Goal: Transaction & Acquisition: Purchase product/service

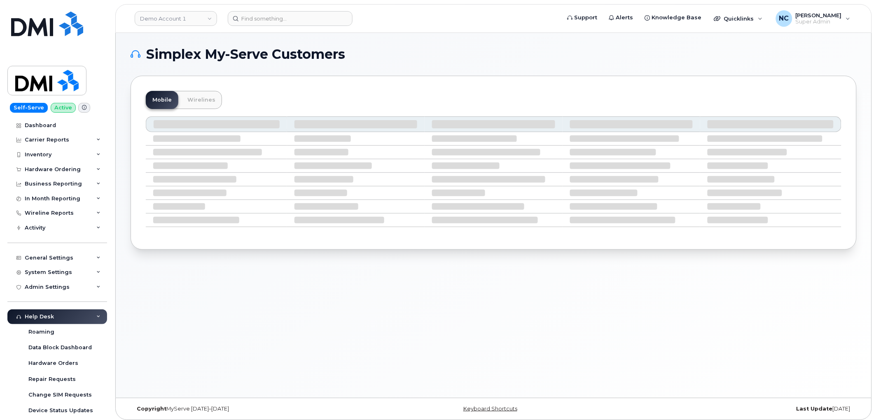
click at [260, 26] on header "Demo Account 1 Support Alerts Knowledge Base Quicklinks Suspend / Cancel Device…" at bounding box center [493, 18] width 756 height 29
click at [268, 25] on input at bounding box center [290, 18] width 125 height 15
paste input "[PHONE_NUMBER]"
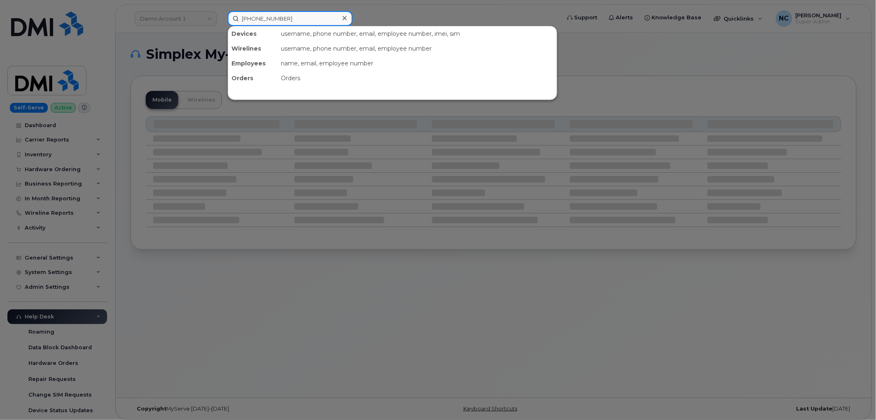
type input "239-986-2502"
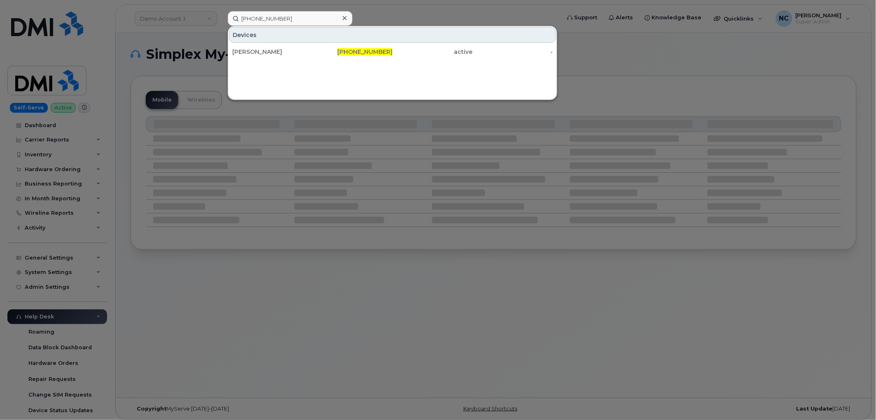
click at [282, 41] on div "Devices" at bounding box center [392, 35] width 327 height 16
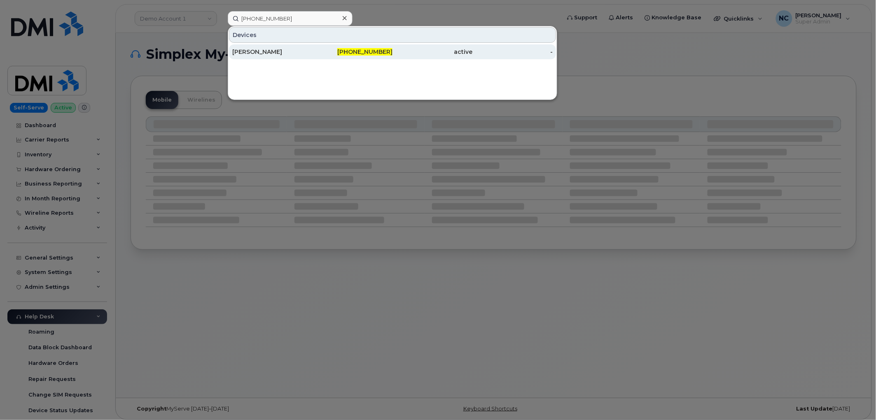
click at [278, 49] on div "[PERSON_NAME]" at bounding box center [272, 52] width 80 height 8
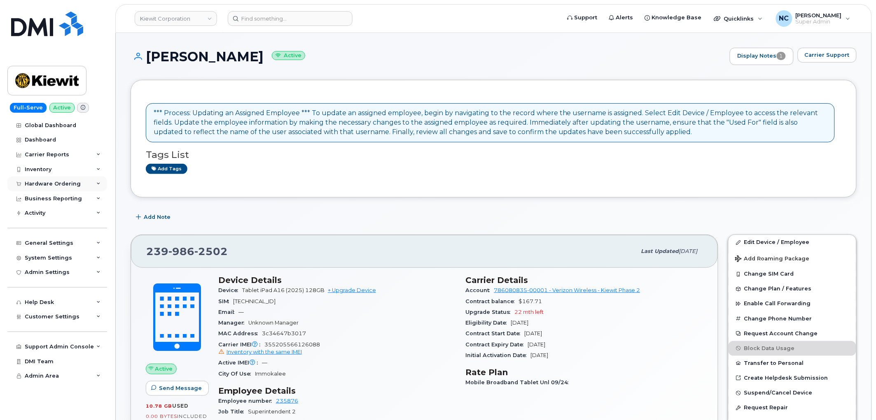
click at [70, 184] on div "Hardware Ordering" at bounding box center [53, 184] width 56 height 7
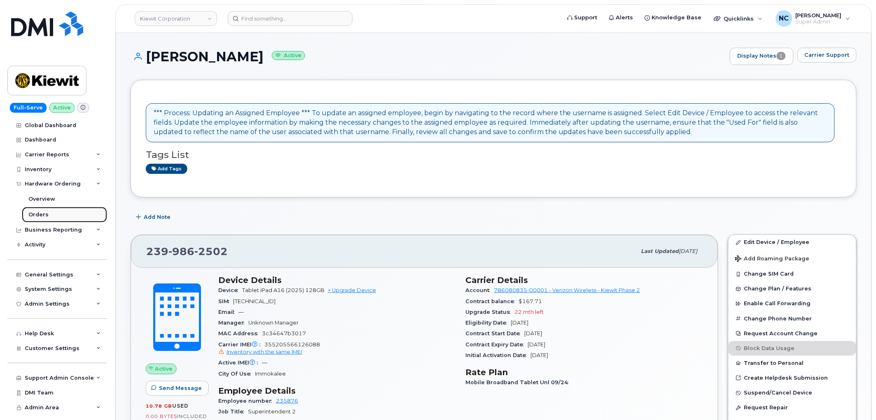
click at [44, 212] on div "Orders" at bounding box center [38, 214] width 20 height 7
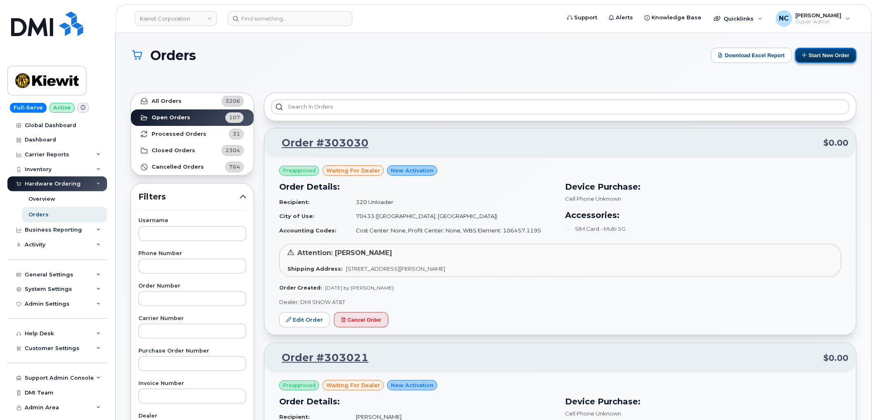
click at [843, 58] on button "Start New Order" at bounding box center [825, 55] width 61 height 15
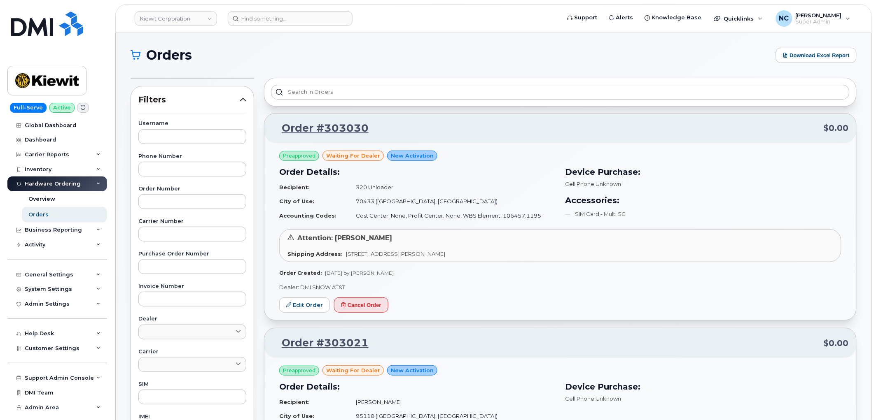
click at [157, 59] on span "Orders" at bounding box center [169, 55] width 46 height 12
click at [174, 49] on span "Orders" at bounding box center [169, 55] width 46 height 12
click at [46, 214] on div "Orders" at bounding box center [38, 214] width 20 height 7
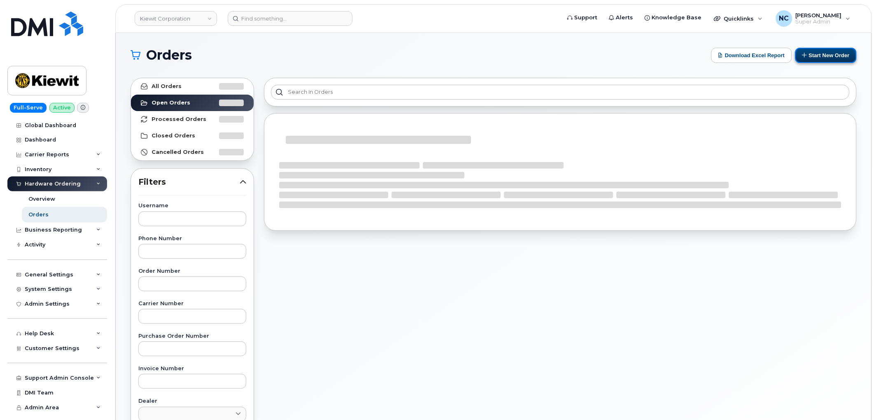
click at [817, 52] on button "Start New Order" at bounding box center [825, 55] width 61 height 15
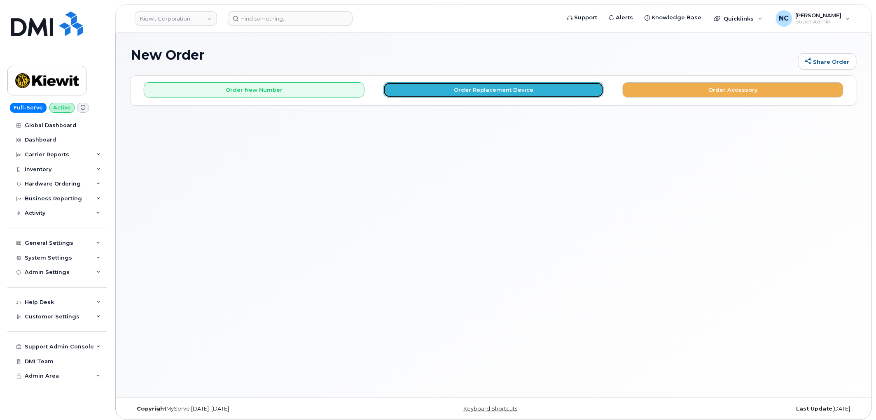
click at [459, 89] on button "Order Replacement Device" at bounding box center [493, 89] width 221 height 15
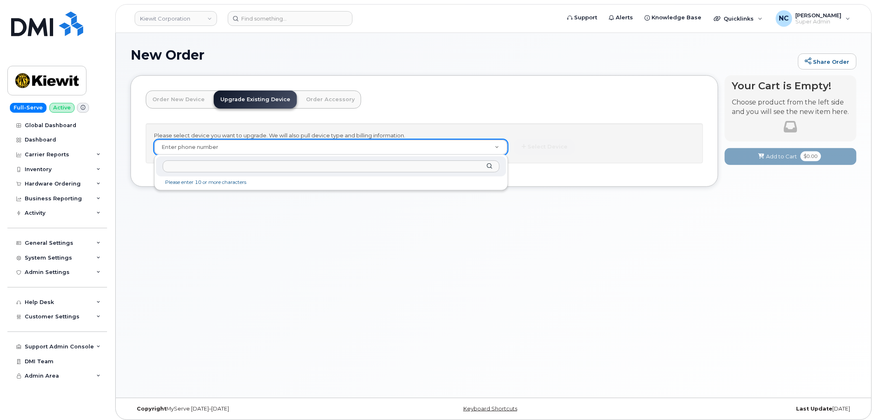
type input "1100 Fifth Ave South"
paste input "[PHONE_NUMBER]"
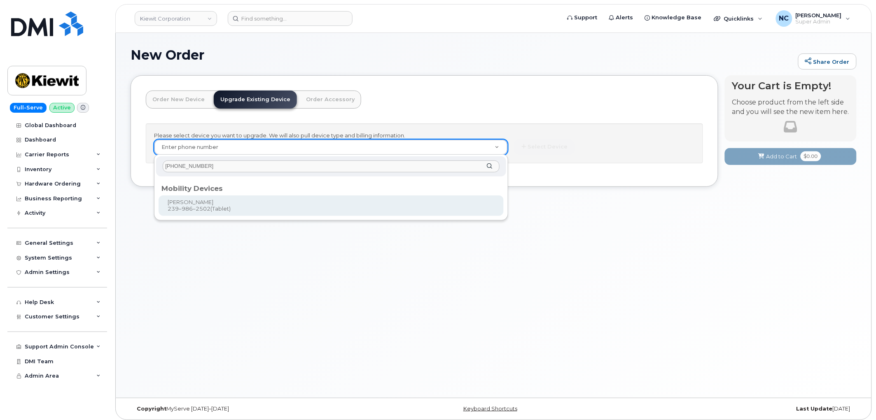
type input "[PHONE_NUMBER]"
type input "1247504"
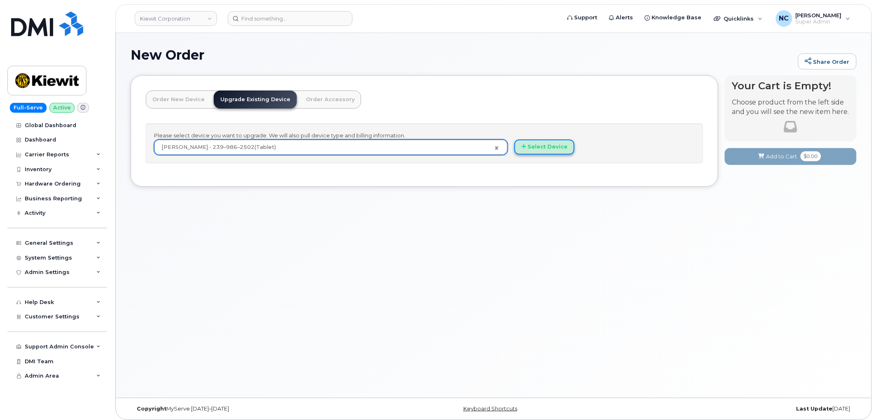
click at [544, 148] on button "Select Device" at bounding box center [544, 147] width 60 height 15
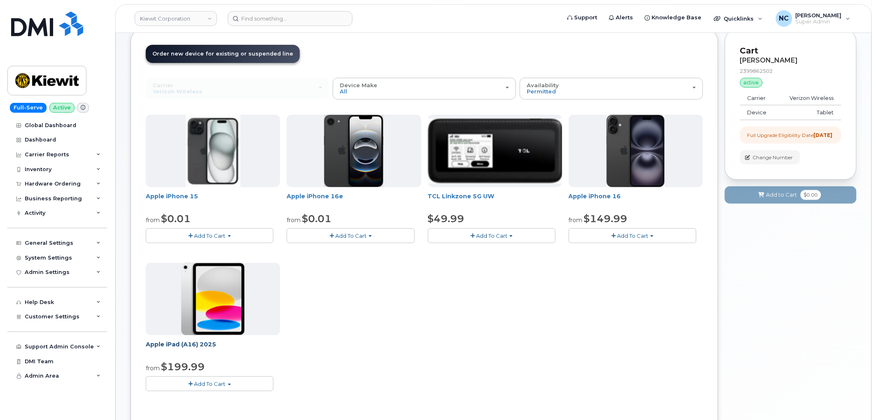
scroll to position [91, 0]
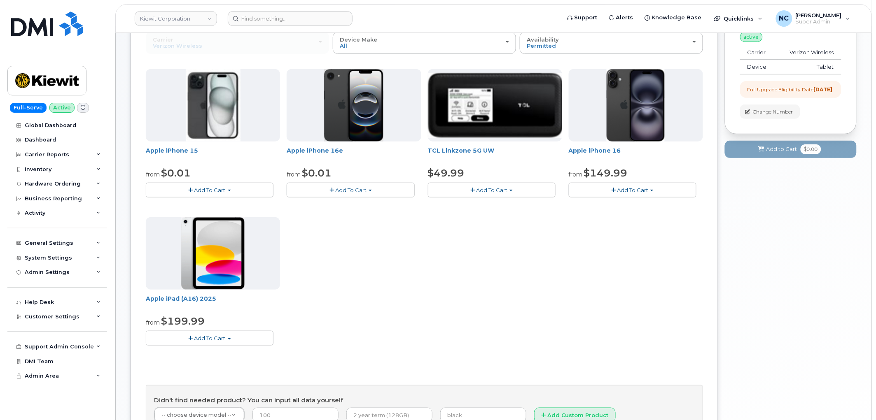
click at [235, 334] on button "Add To Cart" at bounding box center [210, 338] width 128 height 14
click at [206, 366] on link "$499.99 - Full Retail (128GB)" at bounding box center [203, 364] width 111 height 10
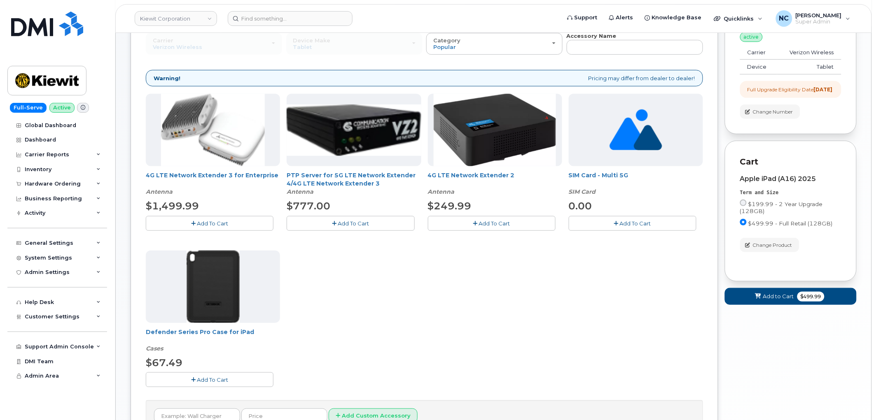
scroll to position [137, 0]
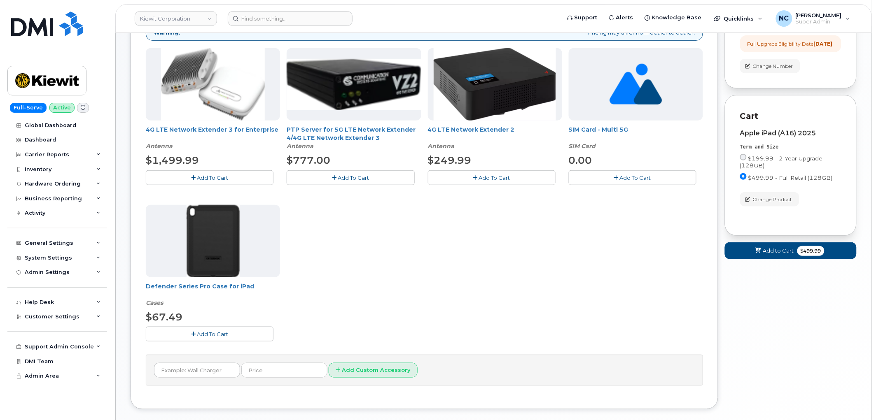
click at [236, 326] on div "Defender Series Pro Case for iPad Cases $67.49 Add To Cart" at bounding box center [213, 273] width 134 height 137
click at [204, 340] on button "Add To Cart" at bounding box center [210, 334] width 128 height 14
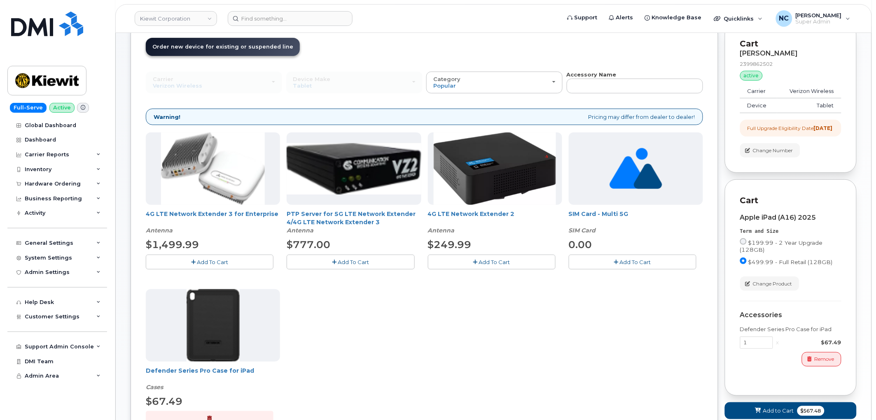
scroll to position [0, 0]
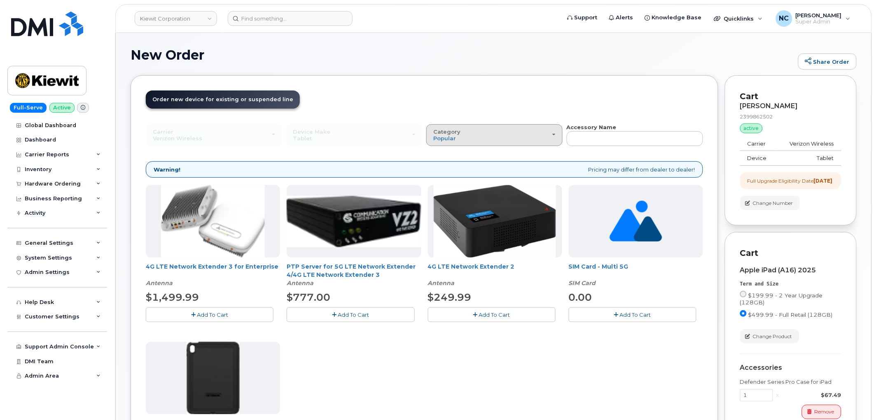
click at [501, 143] on button "Category Popular" at bounding box center [494, 134] width 136 height 21
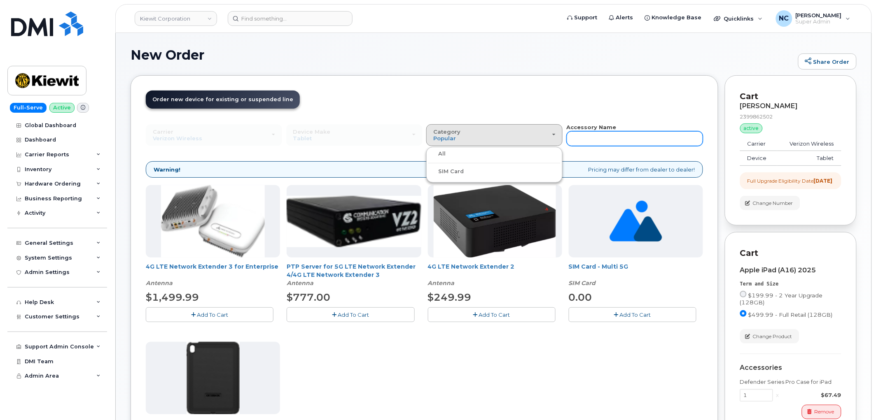
click at [654, 140] on input "text" at bounding box center [634, 138] width 136 height 15
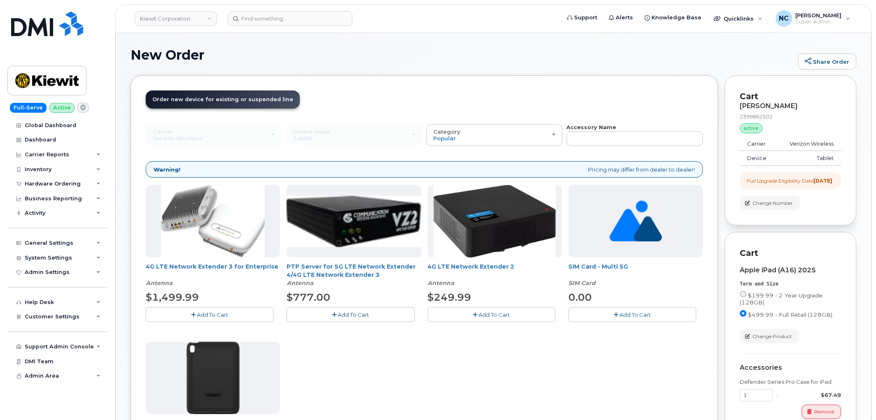
click at [528, 376] on div "4G LTE Network Extender 3 for Enterprise Antenna $1,499.99 Add To Cart PTP Serv…" at bounding box center [424, 338] width 557 height 306
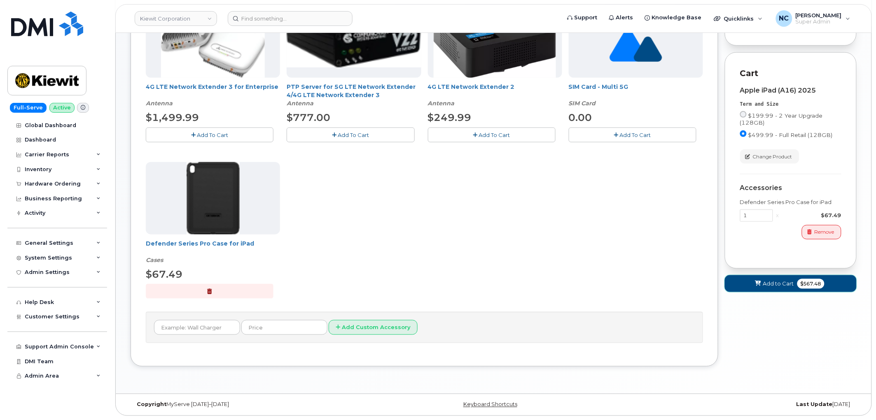
click at [750, 292] on button "Add to Cart $567.48" at bounding box center [791, 283] width 132 height 17
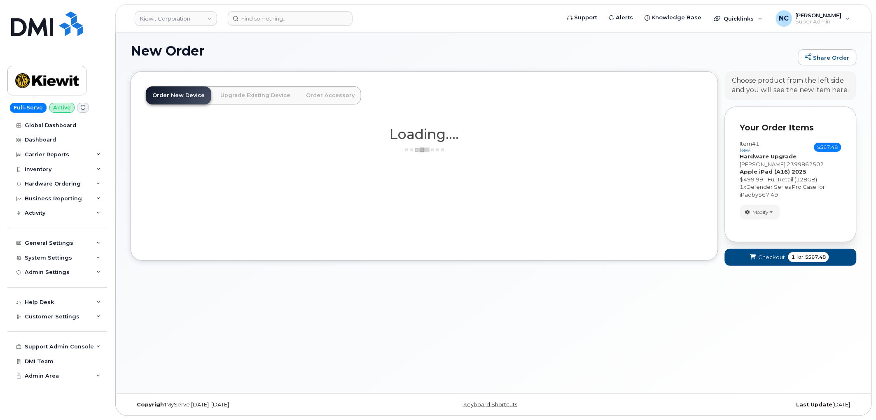
scroll to position [4, 0]
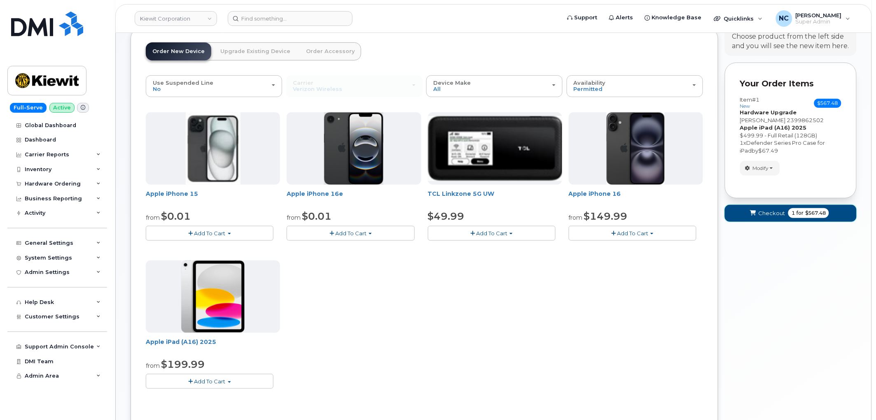
click at [785, 210] on button "Checkout 1 for $567.48" at bounding box center [791, 213] width 132 height 17
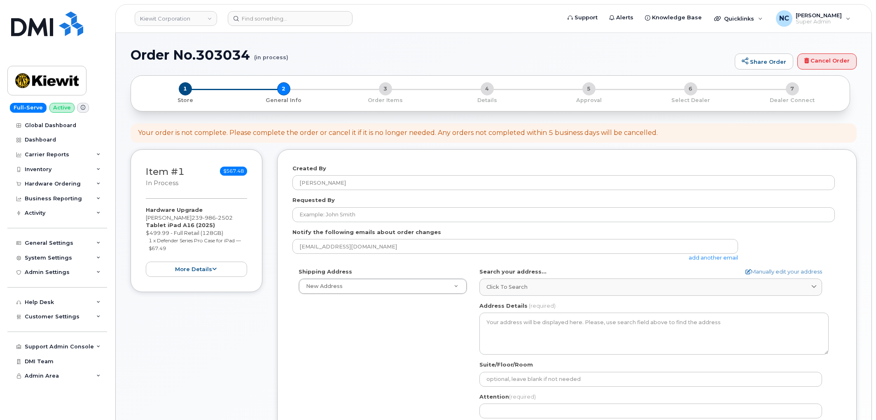
select select
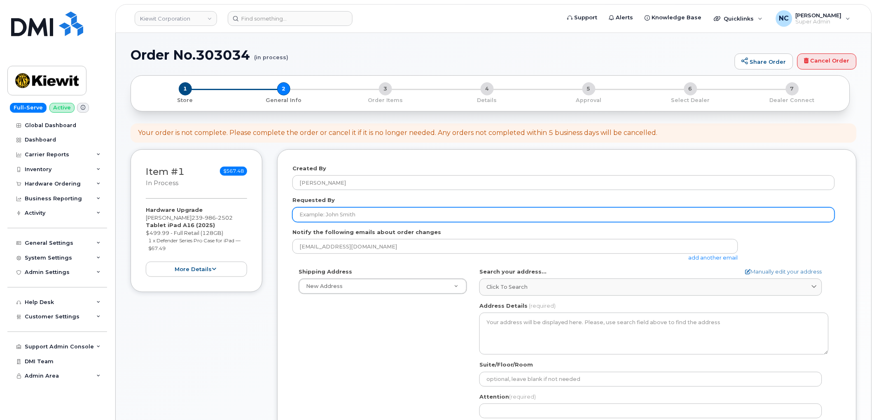
click at [347, 213] on input "Requested By" at bounding box center [563, 214] width 542 height 15
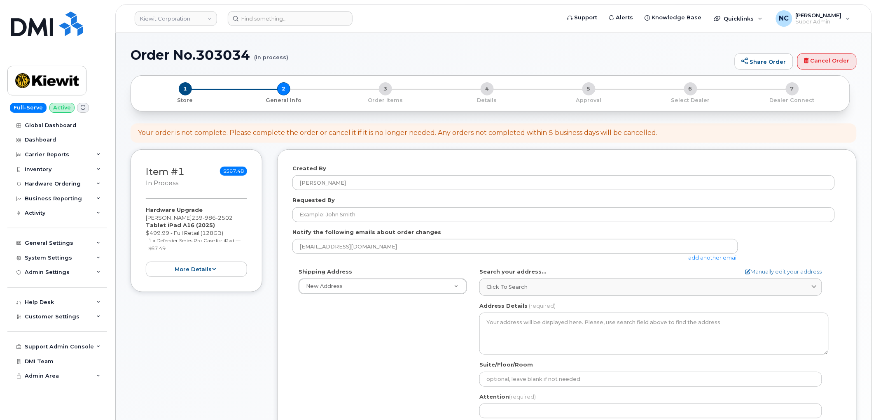
click at [720, 261] on div "ncapella@dminc.com add another email" at bounding box center [518, 250] width 452 height 23
click at [704, 256] on link "add another email" at bounding box center [712, 257] width 49 height 7
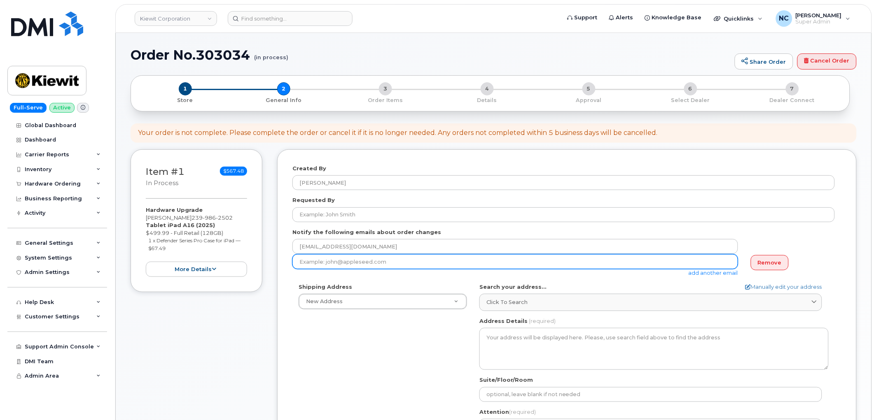
click at [350, 261] on input "email" at bounding box center [514, 261] width 445 height 15
paste input "LUIS.GARCIATRUJILLO@KIEWIT.COM"
type input "LUIS.GARCIATRUJILLO@KIEWIT.COM"
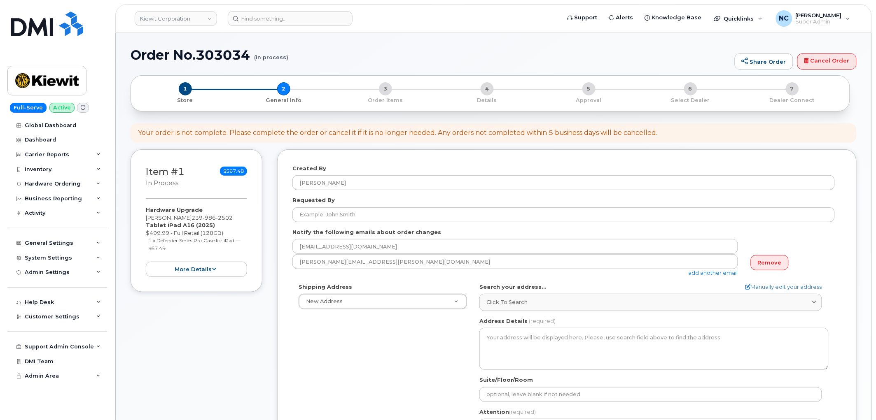
click at [709, 274] on link "add another email" at bounding box center [712, 273] width 49 height 7
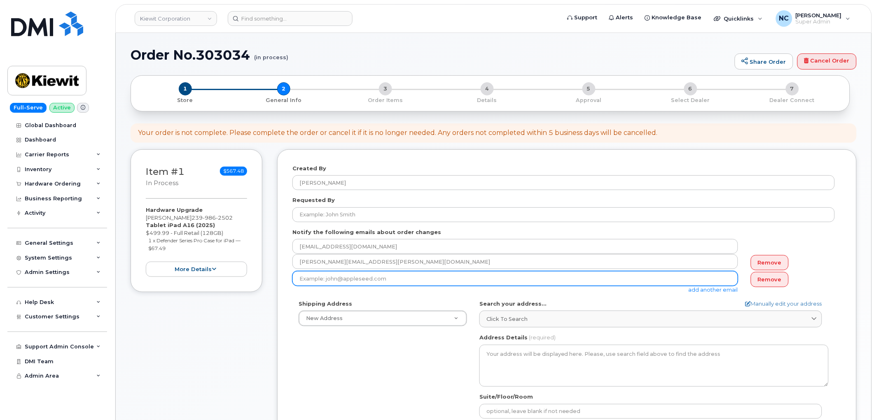
click at [361, 279] on input "email" at bounding box center [514, 278] width 445 height 15
paste input "ALEX.REINERT@KIEWIT.COM"
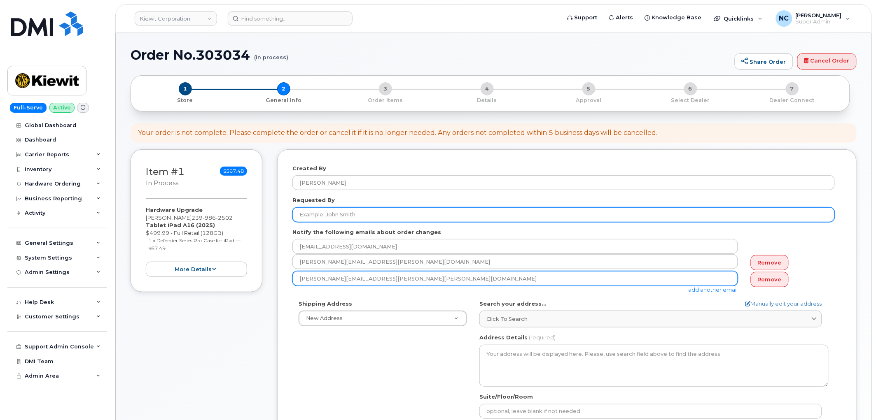
type input "ALEX.REINERT@KIEWIT.COM"
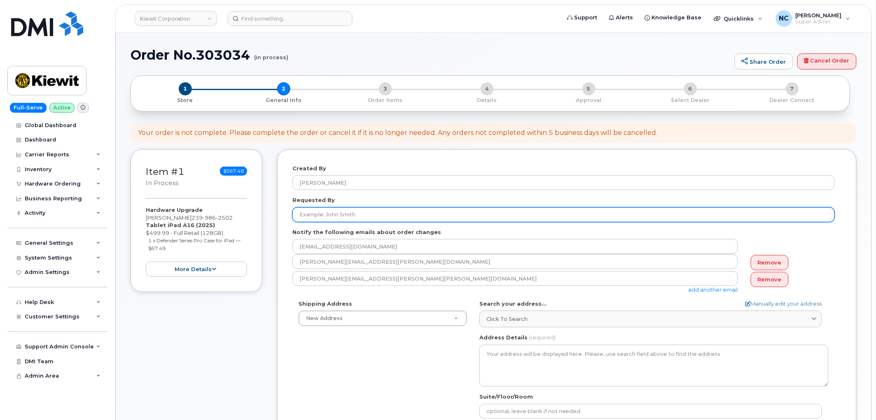
click at [364, 212] on input "Requested By" at bounding box center [563, 214] width 542 height 15
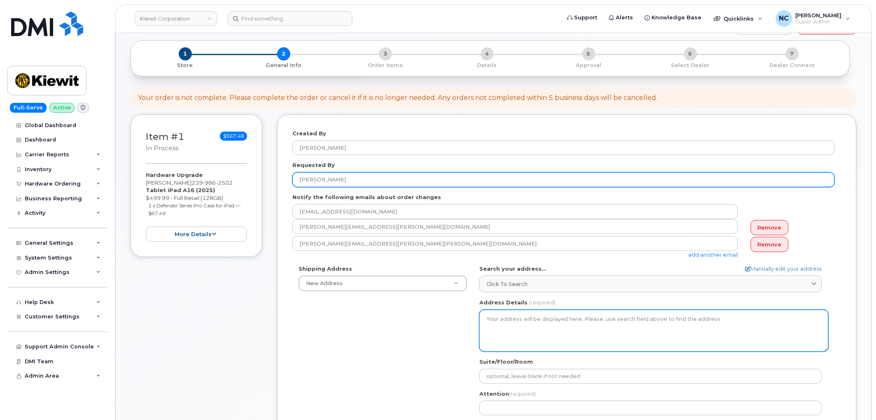
scroll to position [46, 0]
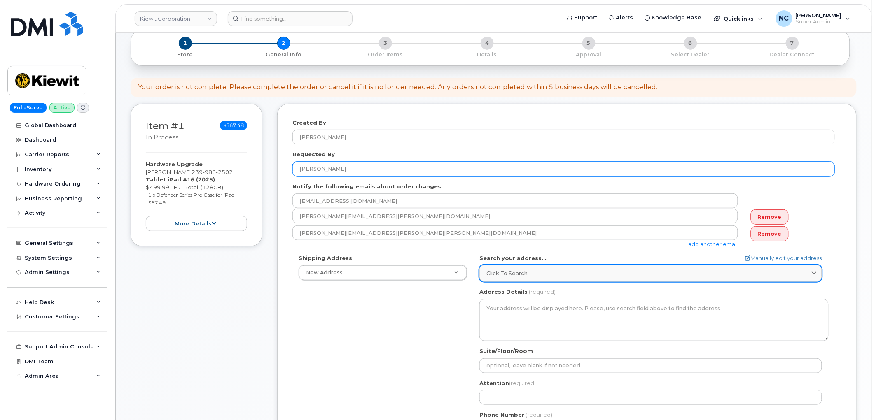
type input "[PERSON_NAME]"
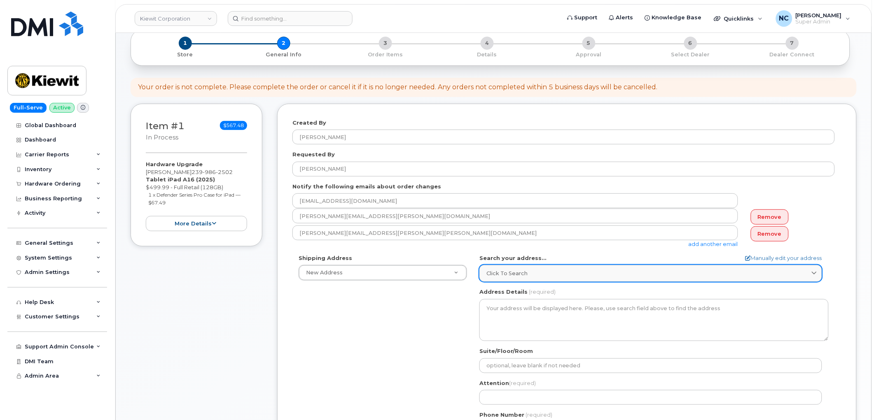
click at [532, 266] on link "Click to search" at bounding box center [650, 273] width 342 height 17
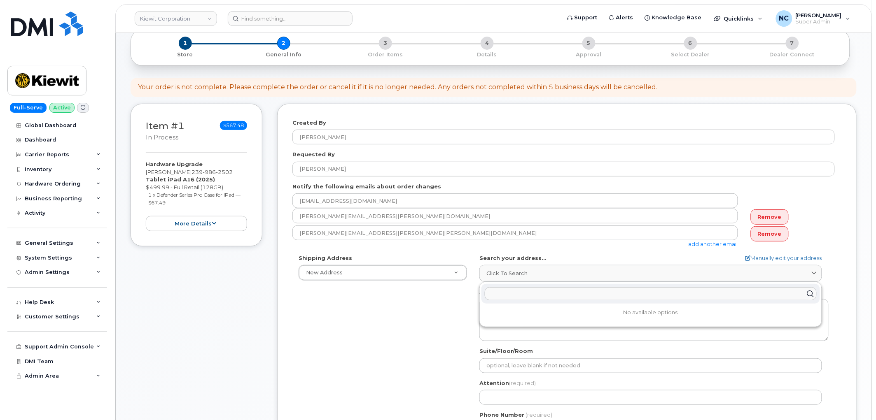
paste input "1100 Fifth Ave South"
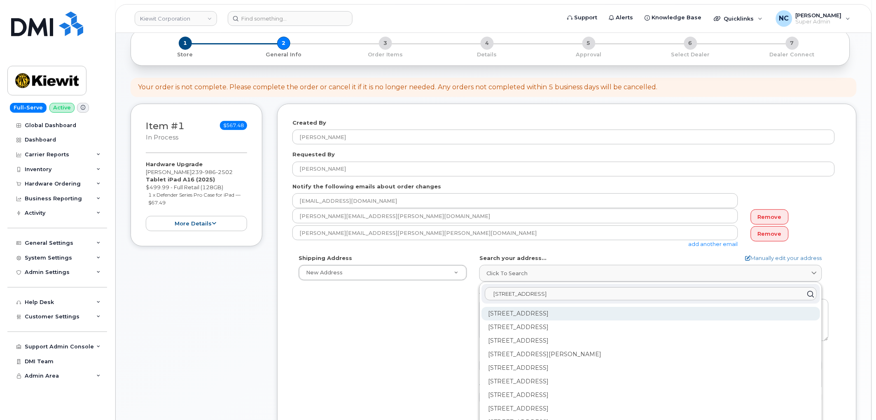
type input "1100 Fifth Ave South"
click at [556, 318] on div "1100 5th Ave S Naples FL 34102" at bounding box center [650, 314] width 338 height 14
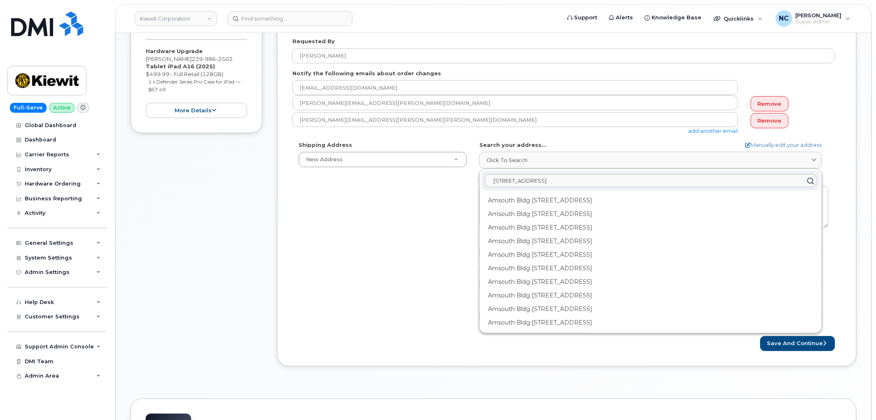
scroll to position [183, 0]
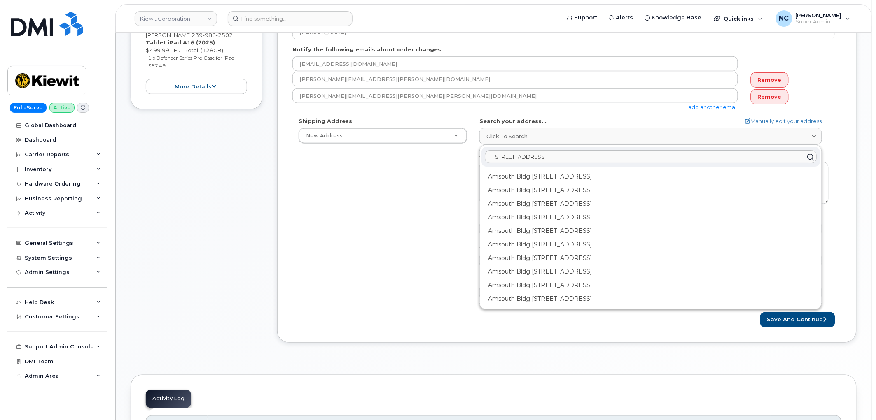
click at [436, 286] on div "Shipping Address New Address New Address 4677 Glenforest Dr NE 16301 Texas 249 …" at bounding box center [563, 211] width 542 height 189
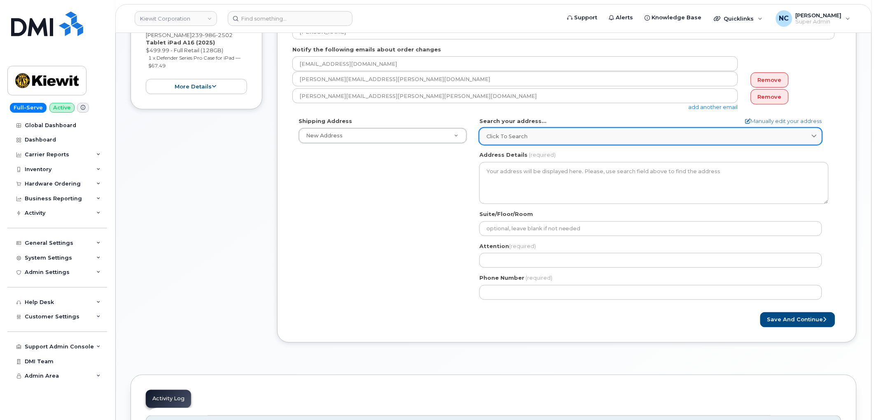
click at [536, 135] on div "Click to search" at bounding box center [650, 137] width 328 height 8
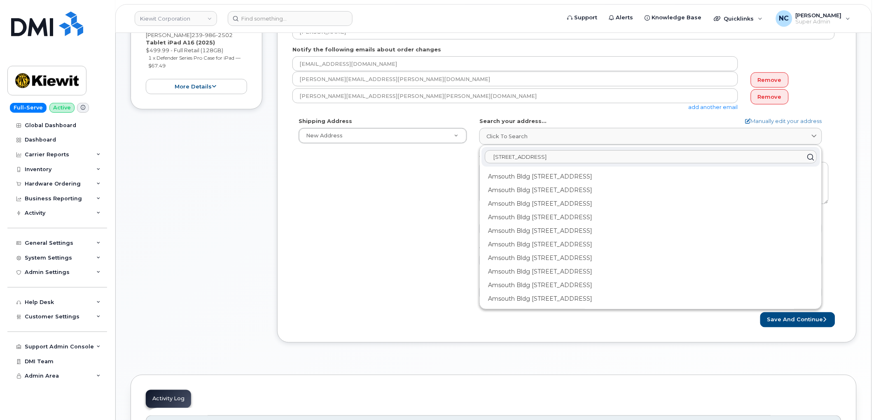
click at [542, 155] on input "1100 Fifth Ave South" at bounding box center [651, 156] width 332 height 13
click at [426, 198] on div "Shipping Address New Address New Address 4677 Glenforest Dr NE 16301 Texas 249 …" at bounding box center [563, 211] width 542 height 189
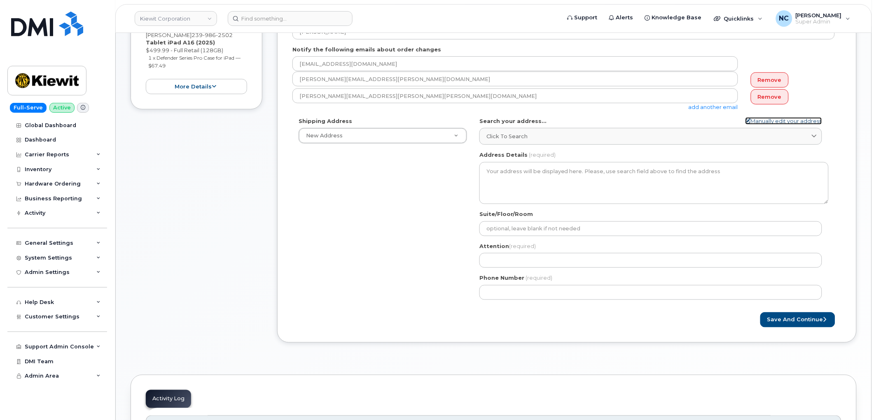
click at [792, 121] on link "Manually edit your address" at bounding box center [783, 121] width 77 height 8
select select
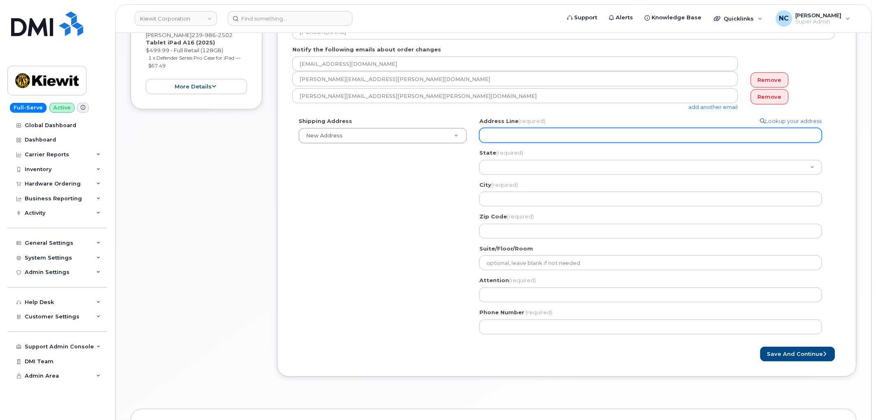
drag, startPoint x: 568, startPoint y: 143, endPoint x: 567, endPoint y: 137, distance: 5.6
click at [567, 140] on div "Address Line (required) Lookup your address State (required) Alabama Alaska Ame…" at bounding box center [653, 177] width 349 height 121
click at [567, 136] on input "Address Line (required)" at bounding box center [650, 135] width 342 height 15
paste input "1100 Fifth Ave South"
type input "1100 Fifth Ave South"
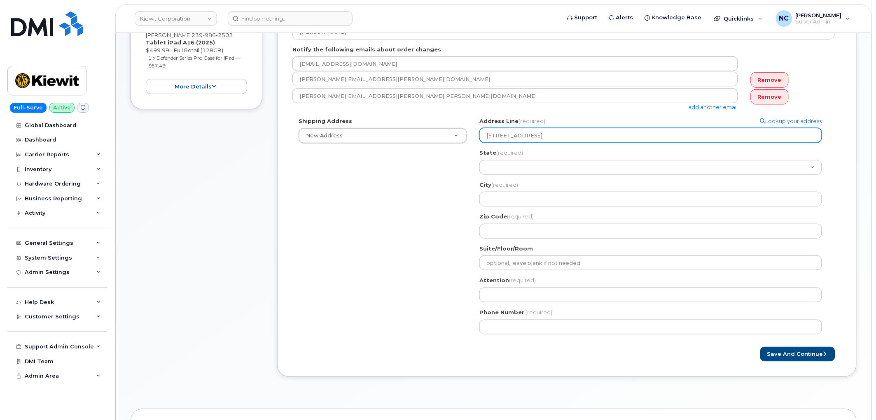
select select
type input "1100 Fifth Ave South"
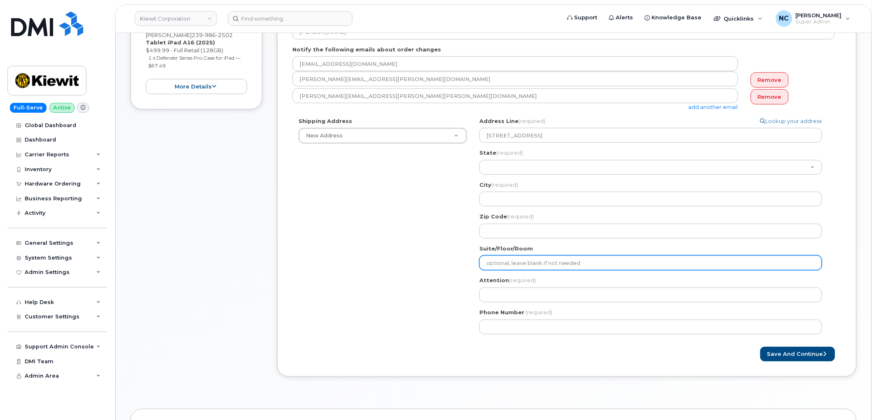
click at [512, 268] on input "Suite/Floor/Room" at bounding box center [650, 263] width 342 height 15
paste input "Suite 210"
select select
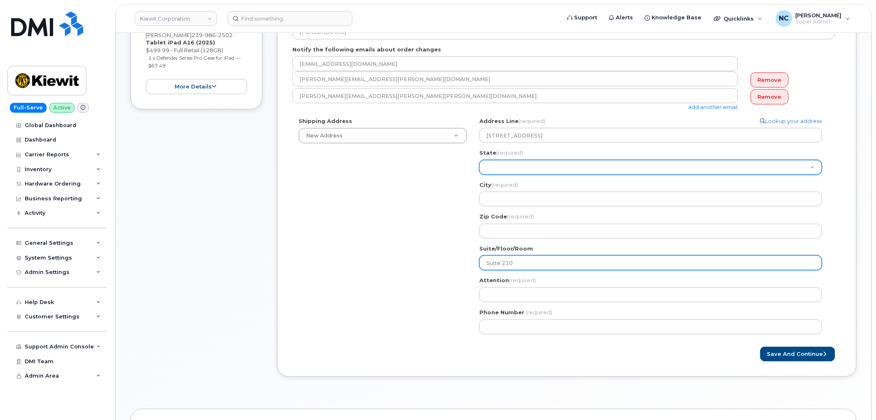
type input "Suite 210"
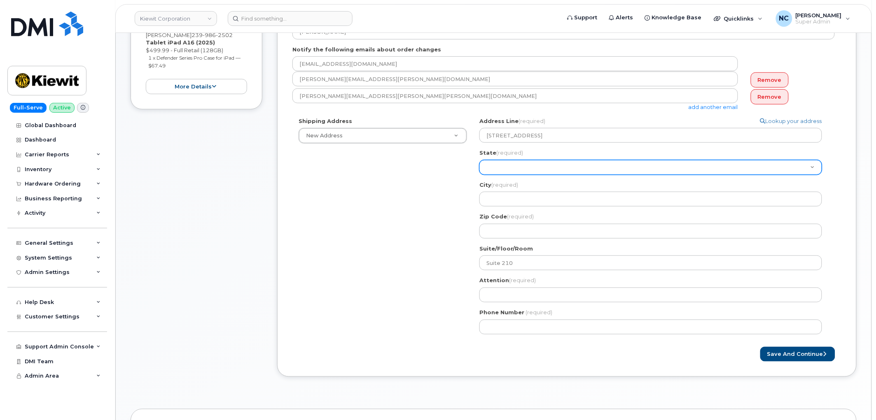
click at [501, 171] on select "Alabama Alaska American Samoa Arizona Arkansas California Colorado Connecticut …" at bounding box center [650, 167] width 342 height 15
select select "FL"
click at [479, 160] on select "Alabama Alaska American Samoa Arizona Arkansas California Colorado Connecticut …" at bounding box center [650, 167] width 342 height 15
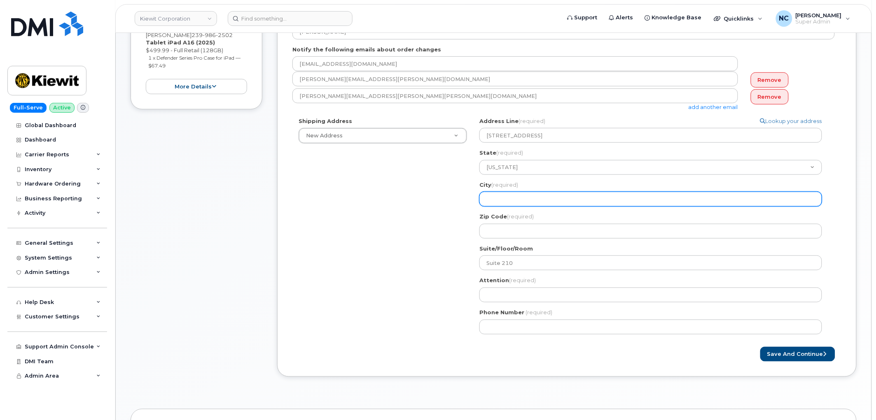
click at [501, 196] on input "City (required)" at bounding box center [650, 199] width 342 height 15
select select
type input "N"
select select
type input "Na"
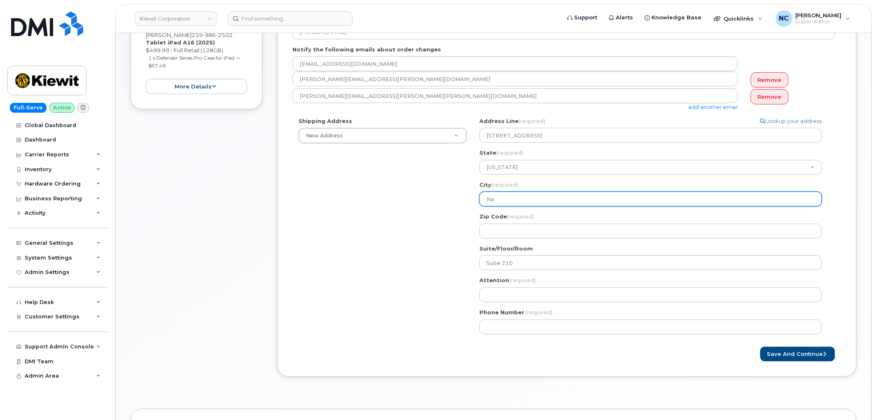
select select
type input "Nap"
select select
type input "Napl"
select select
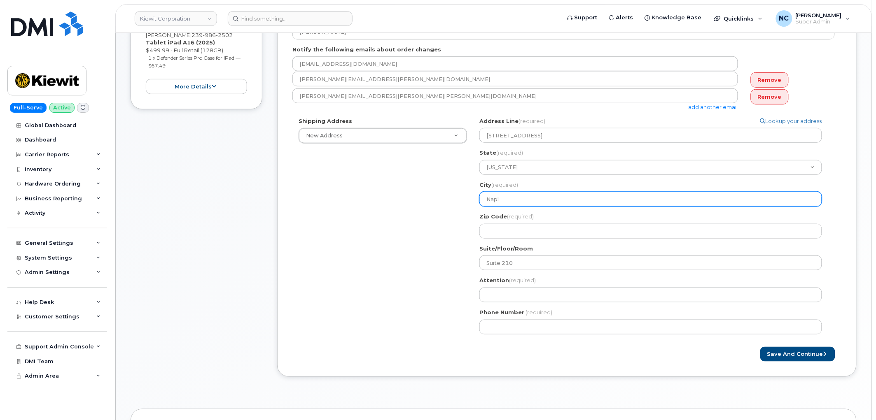
type input "Naple"
select select
type input "Naples"
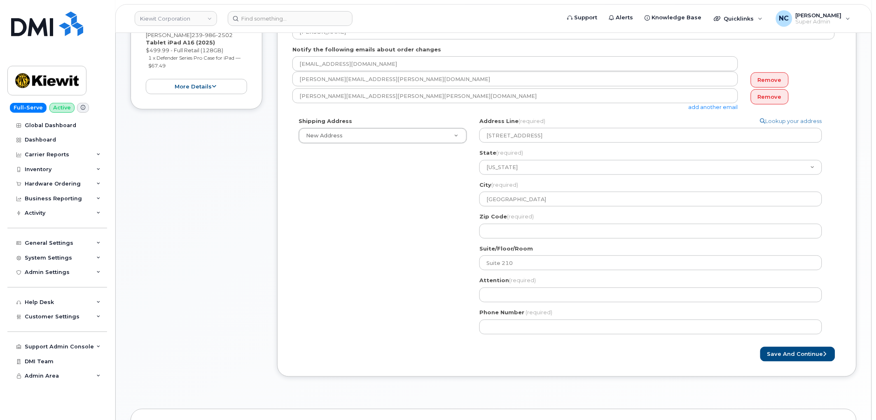
click at [497, 240] on div "FL Naples Search your address... Manually edit your address Click to search 110…" at bounding box center [653, 229] width 361 height 224
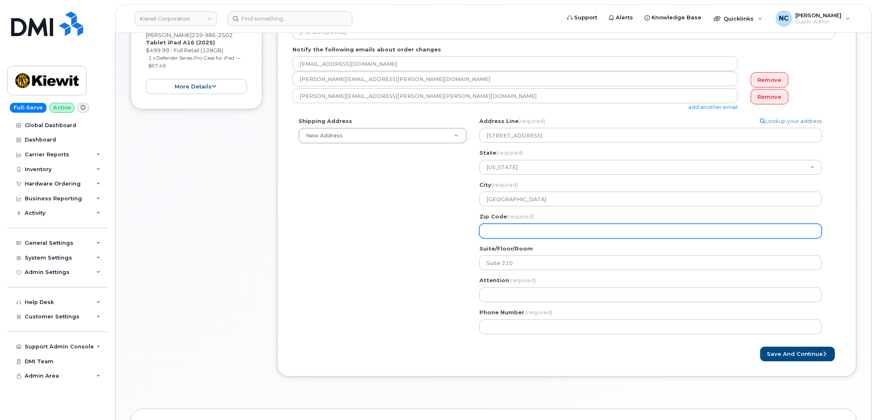
click at [500, 226] on input "Zip Code (required)" at bounding box center [650, 231] width 342 height 15
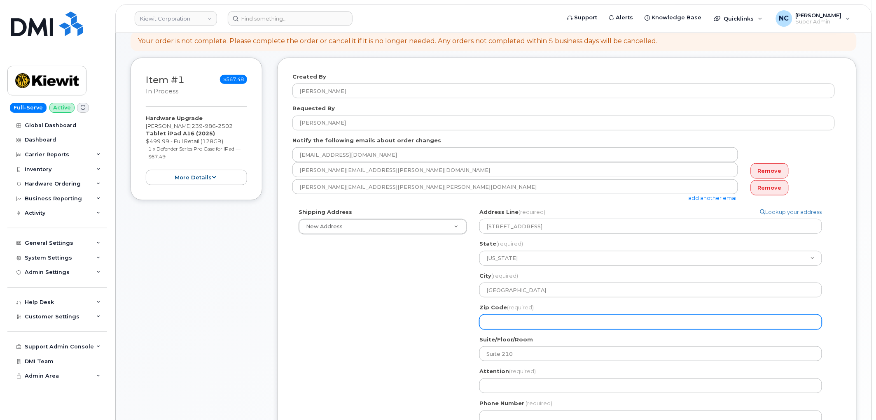
scroll to position [91, 0]
click at [533, 324] on input "Zip Code (required)" at bounding box center [650, 322] width 342 height 15
select select
type input "3"
select select
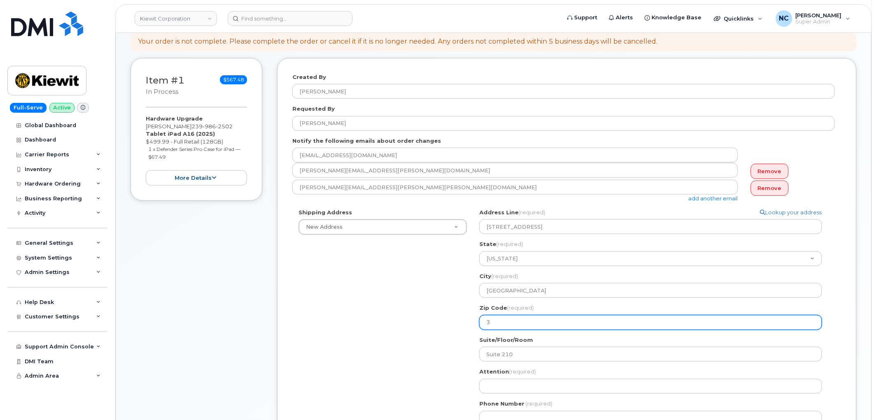
type input "34"
select select
type input "341"
select select
type input "3410"
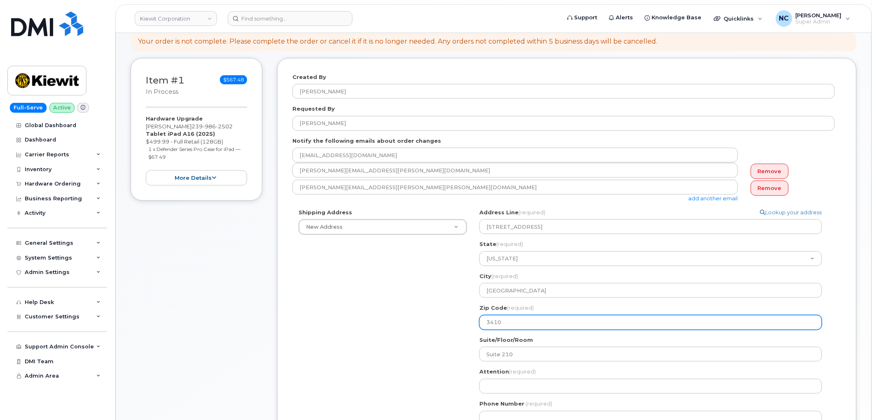
select select
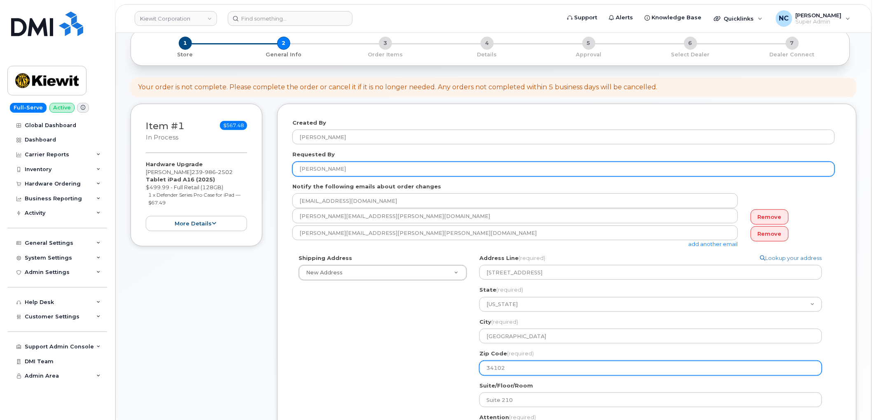
type input "34102"
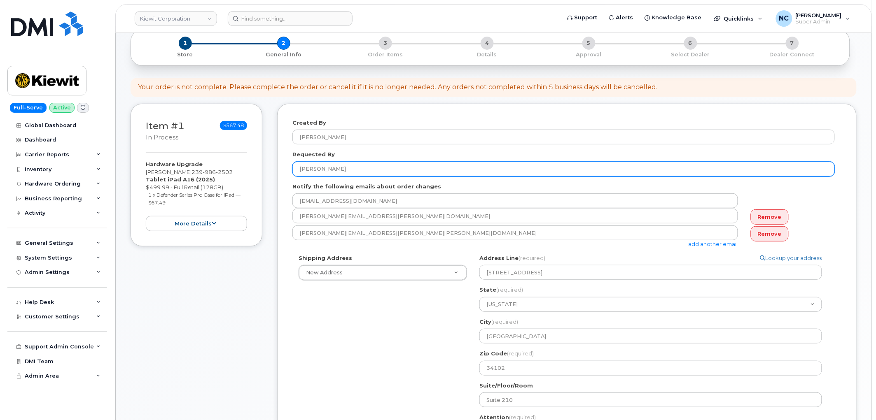
click at [344, 171] on input "[PERSON_NAME]" at bounding box center [563, 169] width 542 height 15
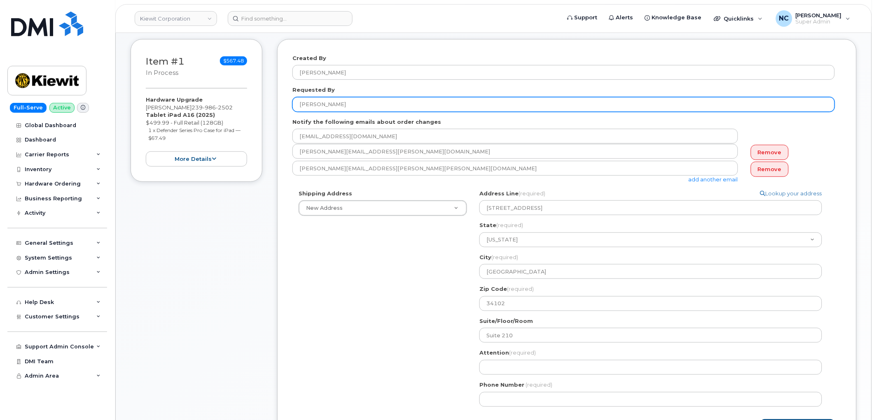
scroll to position [137, 0]
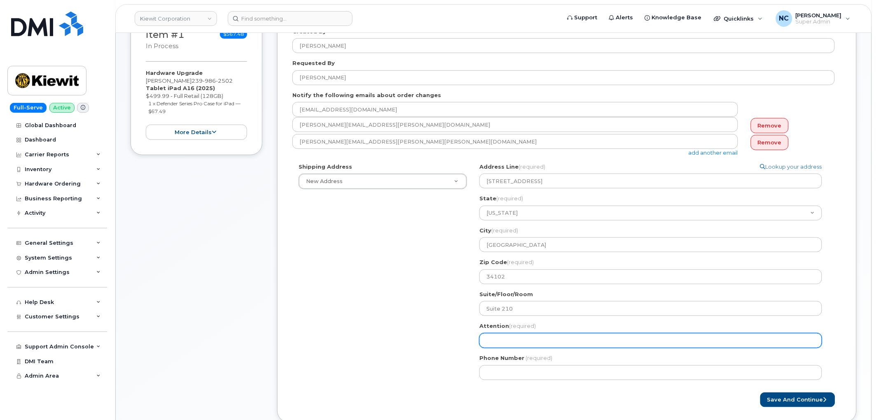
click at [520, 342] on input "Attention (required)" at bounding box center [650, 340] width 342 height 15
paste input "[PERSON_NAME]"
select select
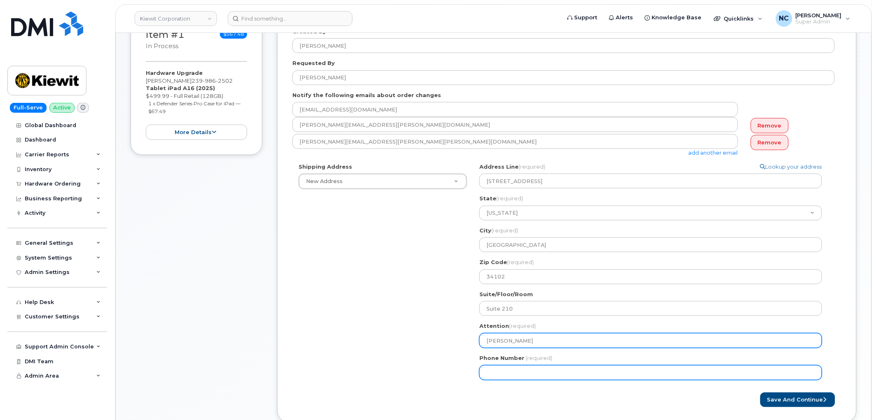
type input "[PERSON_NAME]"
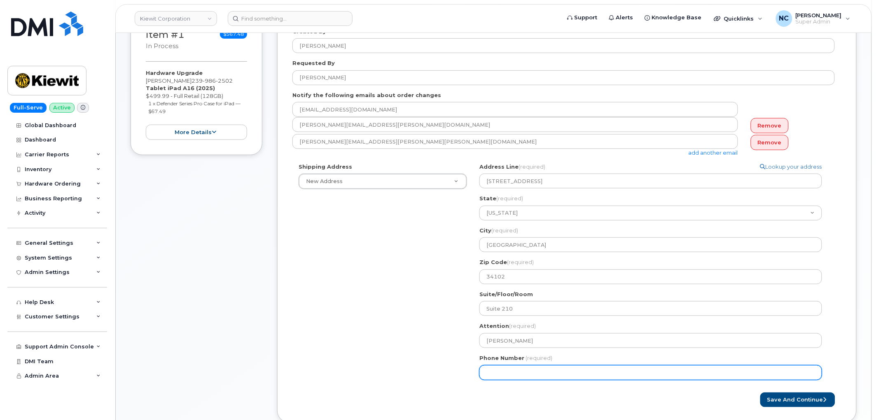
drag, startPoint x: 508, startPoint y: 370, endPoint x: 500, endPoint y: 354, distance: 17.3
click at [508, 370] on input "Phone Number" at bounding box center [650, 373] width 342 height 15
click at [501, 372] on input "Phone Number" at bounding box center [650, 373] width 342 height 15
select select
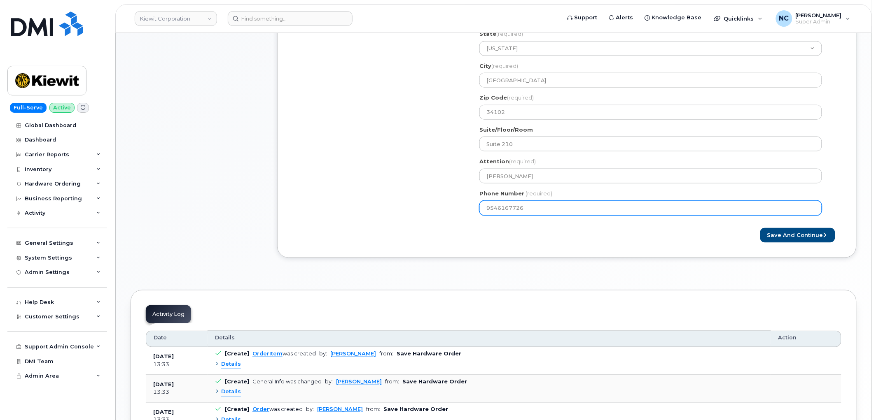
scroll to position [320, 0]
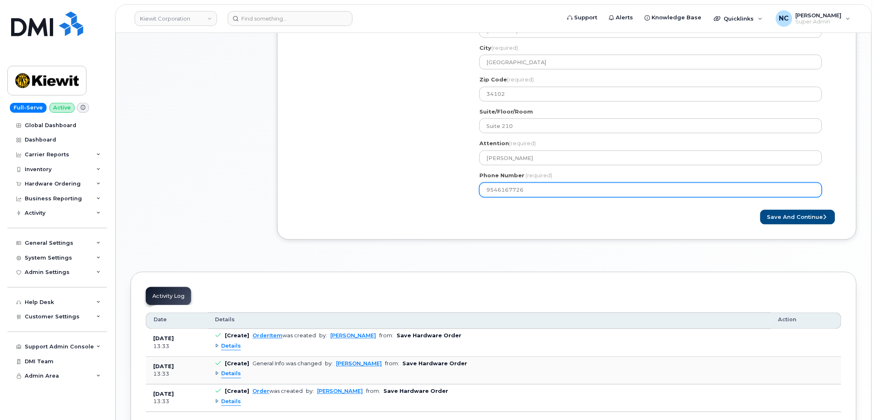
type input "9546167726"
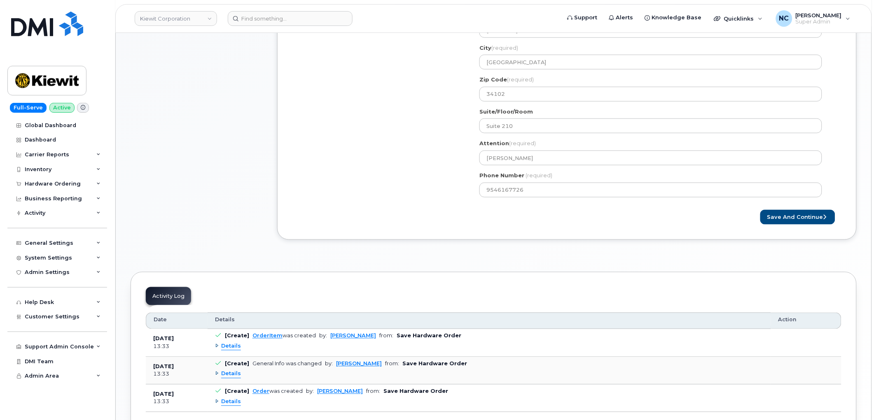
click at [798, 203] on form "Created By Nicholas Capella Requested By Alex Reinert Notify the following emai…" at bounding box center [566, 35] width 549 height 380
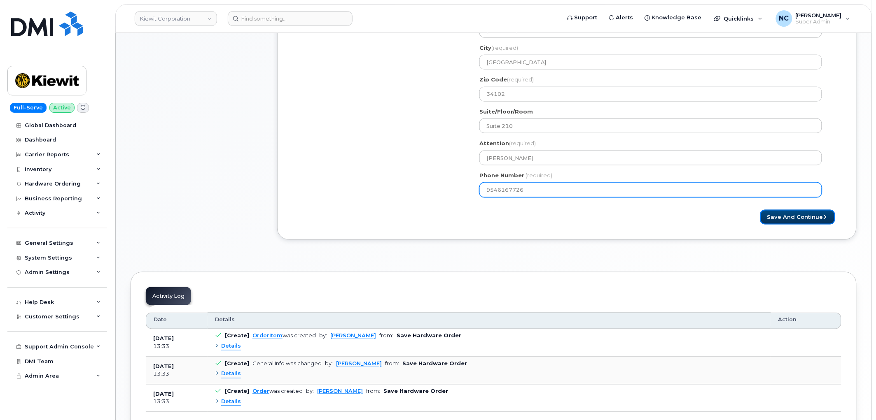
click at [788, 217] on button "Save and Continue" at bounding box center [797, 217] width 75 height 15
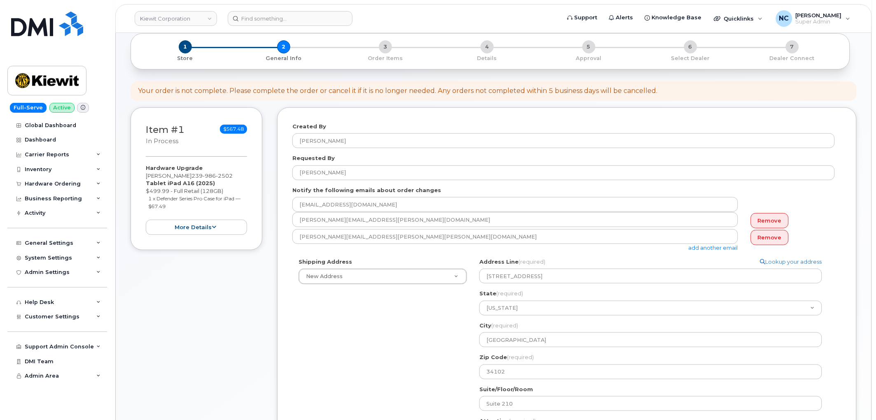
scroll to position [0, 0]
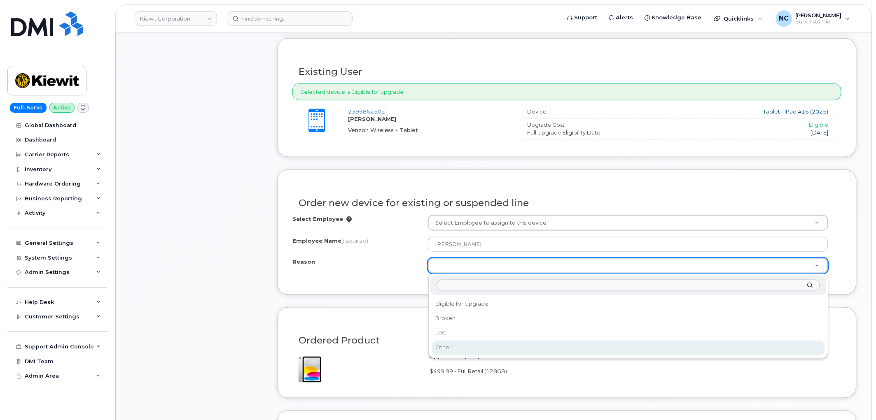
scroll to position [366, 0]
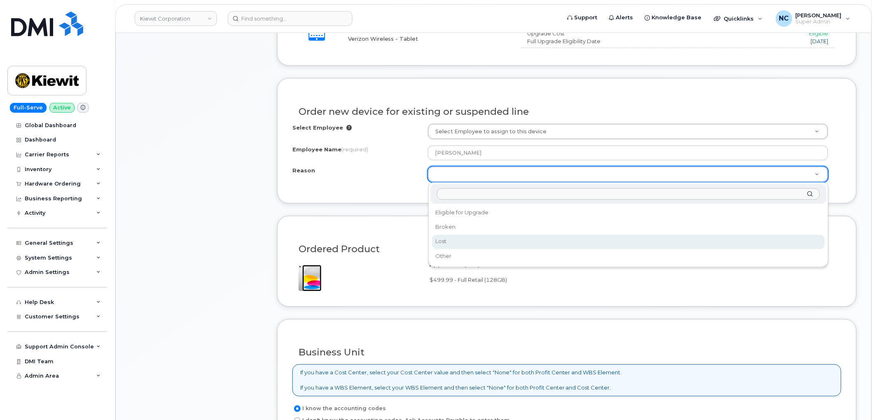
select select "lost"
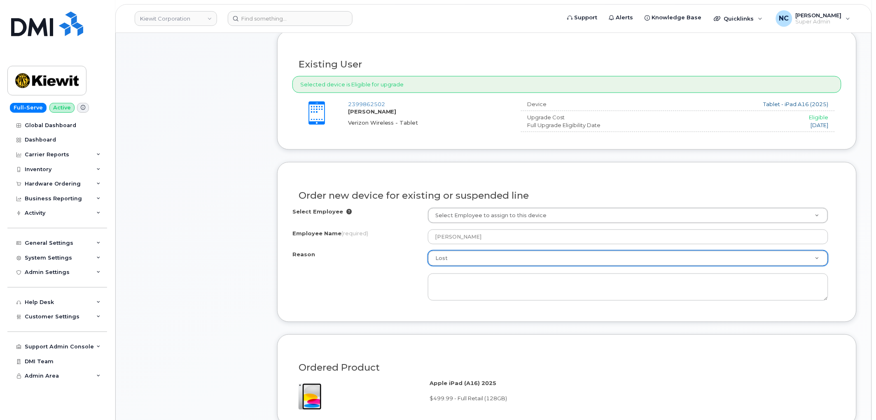
scroll to position [274, 0]
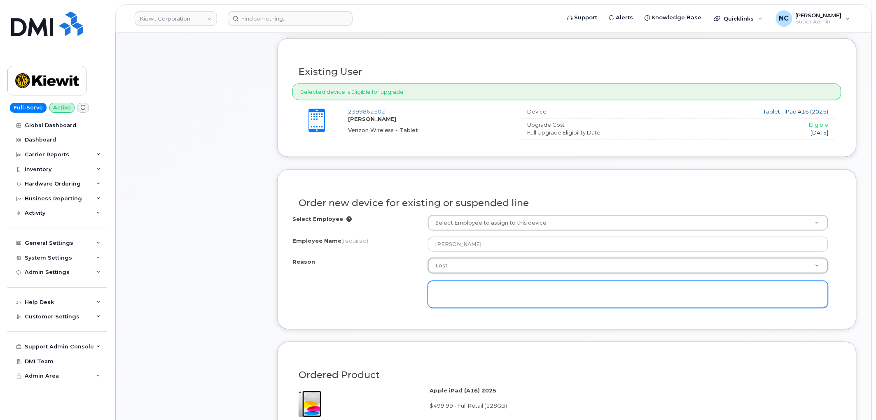
drag, startPoint x: 452, startPoint y: 289, endPoint x: 463, endPoint y: 286, distance: 11.4
click at [453, 289] on textarea at bounding box center [628, 294] width 400 height 27
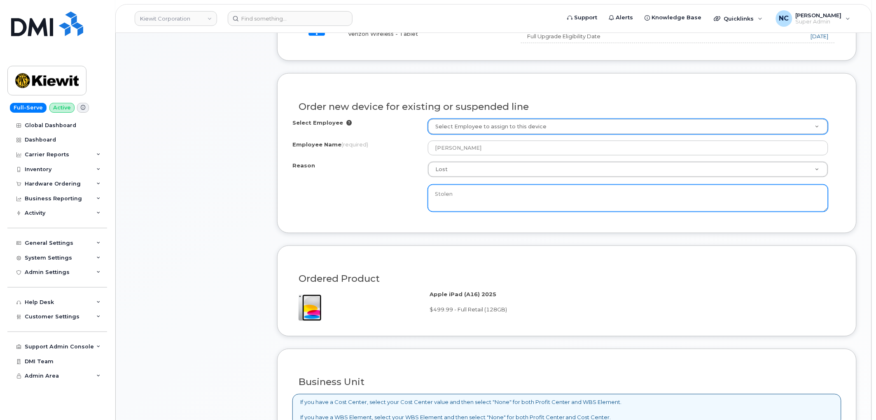
scroll to position [320, 0]
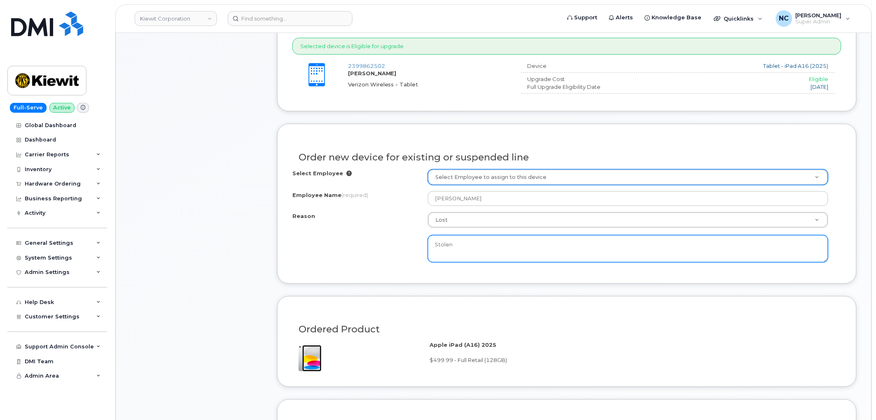
type textarea "Stolen"
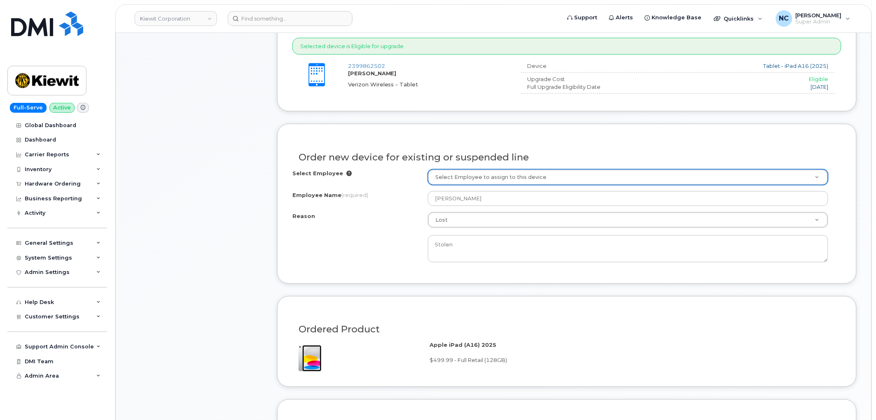
drag, startPoint x: 508, startPoint y: 173, endPoint x: 391, endPoint y: 158, distance: 118.2
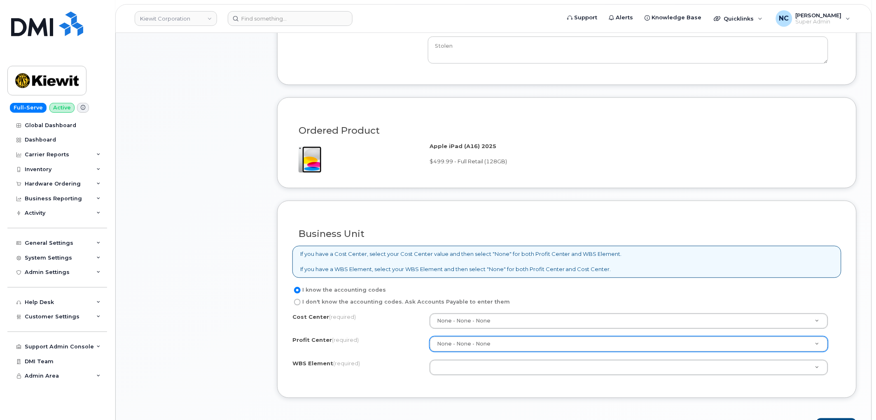
scroll to position [594, 0]
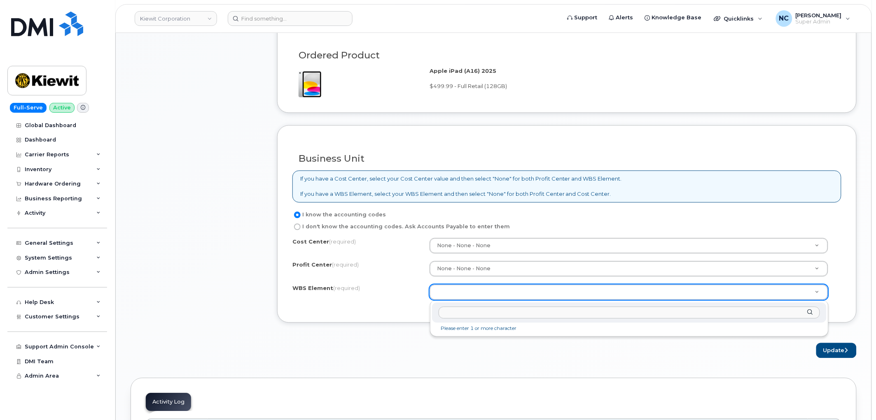
type input "[PHONE_NUMBER]"
paste input "106076.1523"
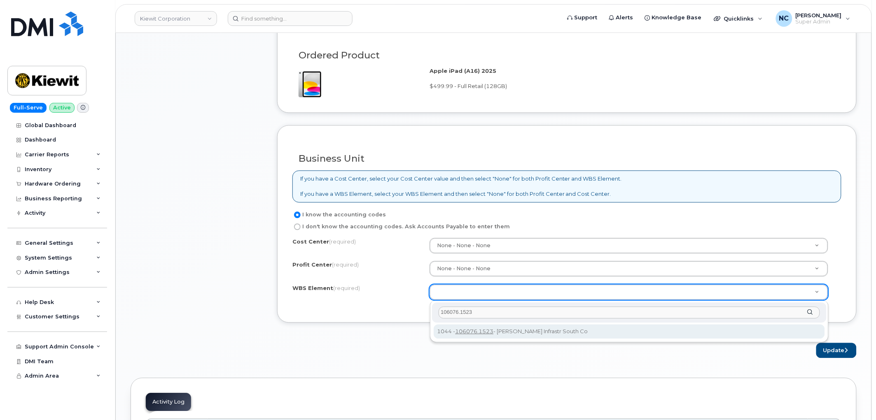
type input "106076.1523"
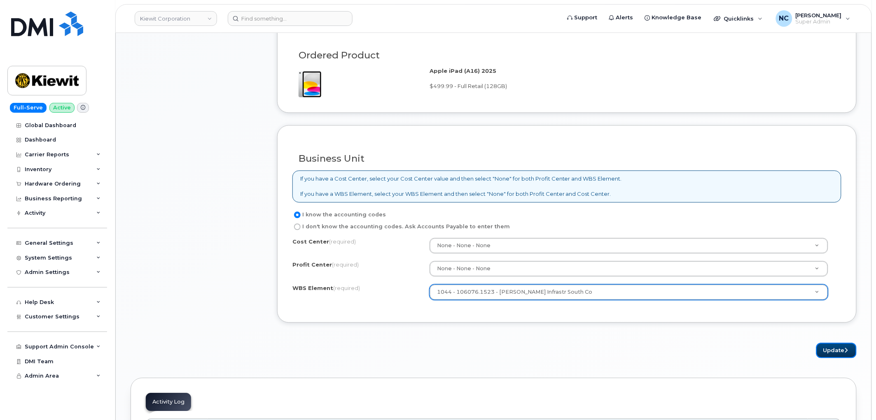
click at [827, 352] on button "Update" at bounding box center [836, 350] width 40 height 15
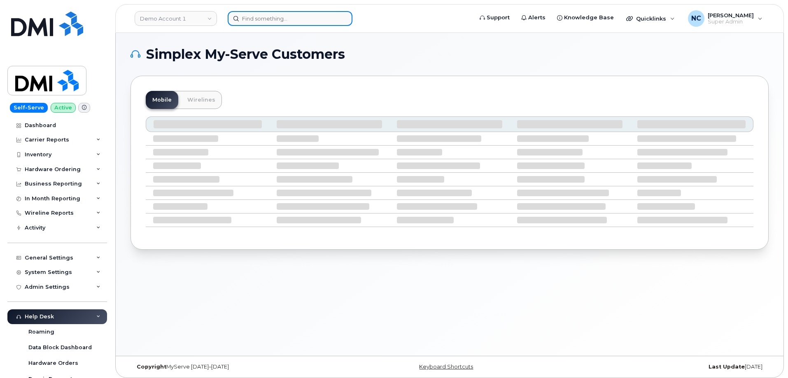
click at [261, 21] on input at bounding box center [290, 18] width 125 height 15
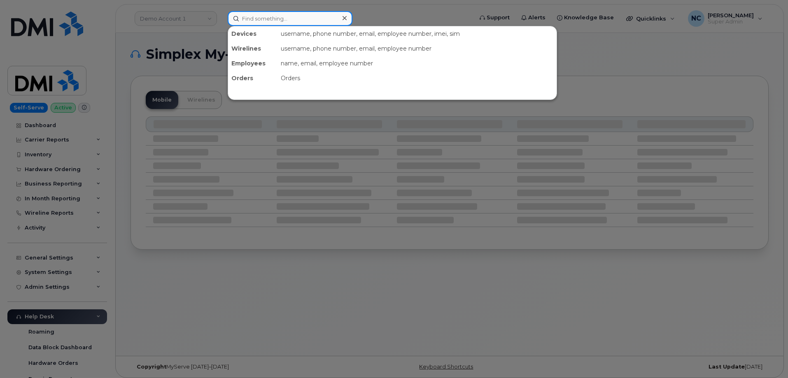
click at [268, 19] on input at bounding box center [290, 18] width 125 height 15
paste input "[PHONE_NUMBER]"
type input "[PHONE_NUMBER]"
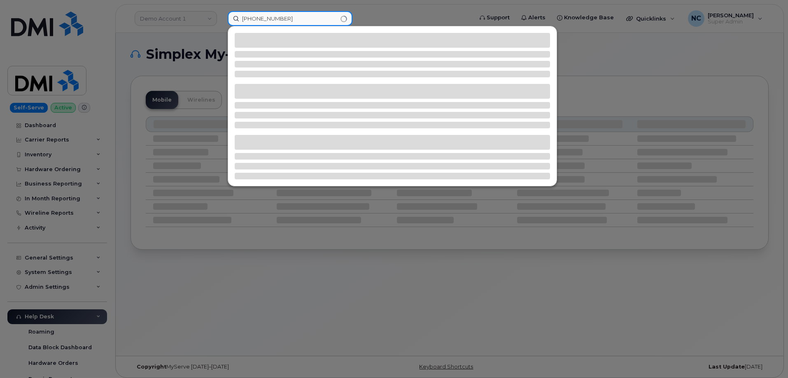
drag, startPoint x: 299, startPoint y: 16, endPoint x: 186, endPoint y: 12, distance: 113.7
click at [221, 12] on div "[PHONE_NUMBER]" at bounding box center [347, 18] width 253 height 15
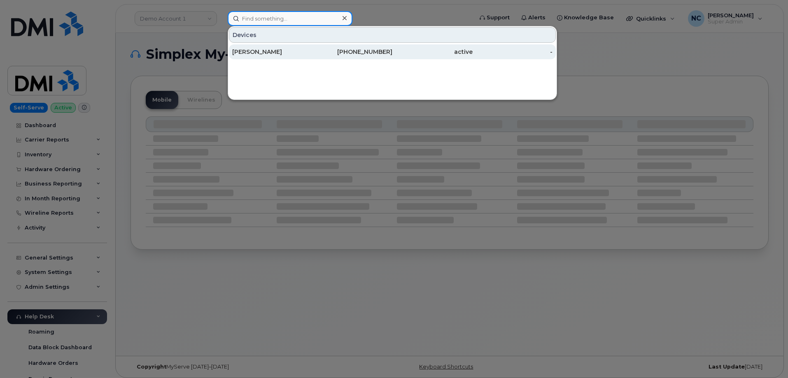
paste input "[PHONE_NUMBER]"
type input "[PHONE_NUMBER]"
click at [282, 50] on div "[PERSON_NAME]" at bounding box center [272, 52] width 80 height 8
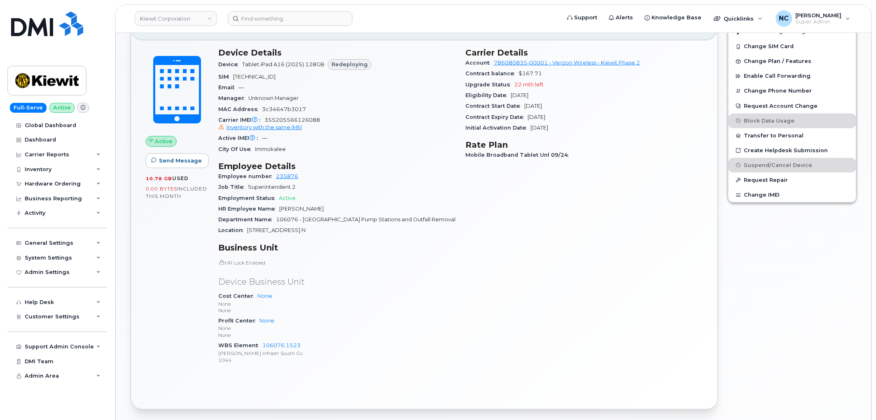
scroll to position [274, 0]
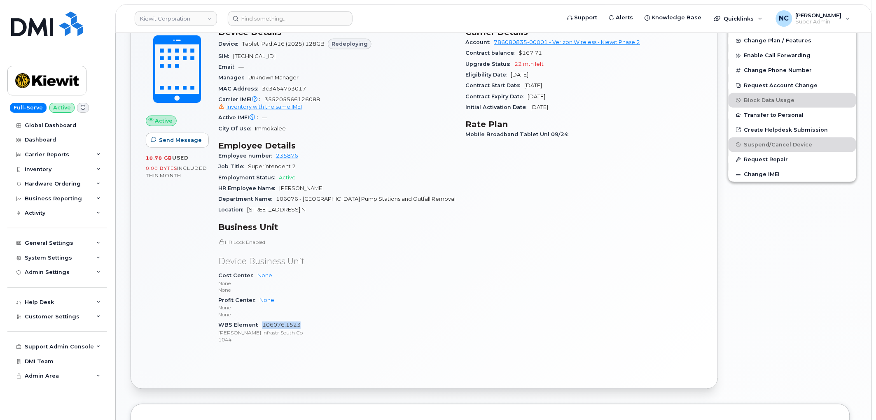
drag, startPoint x: 304, startPoint y: 324, endPoint x: 261, endPoint y: 323, distance: 42.4
click at [261, 323] on div "WBS Element 106076.1523 [PERSON_NAME] Infrastr South Co 1044" at bounding box center [337, 332] width 238 height 25
copy link "106076.1523"
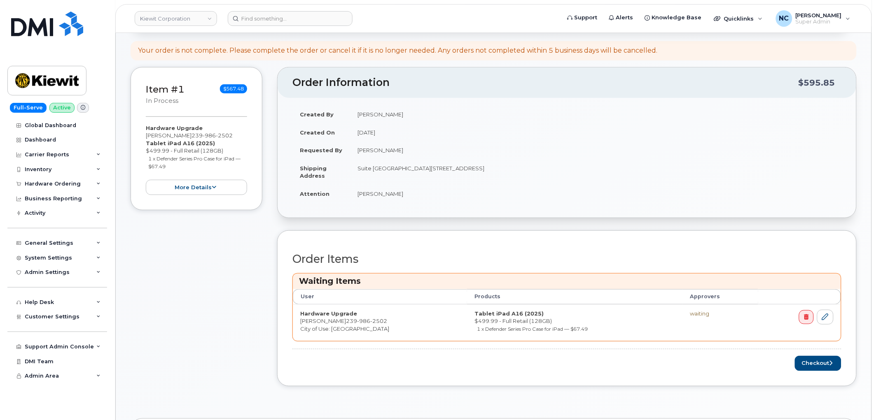
scroll to position [183, 0]
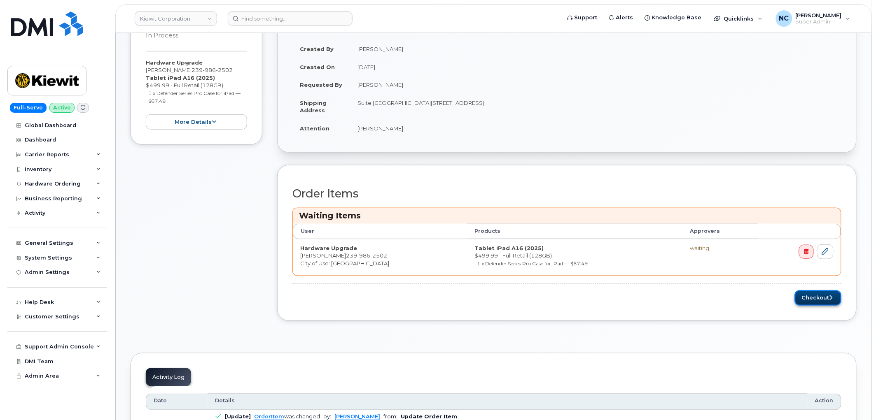
click at [803, 297] on button "Checkout" at bounding box center [817, 298] width 47 height 15
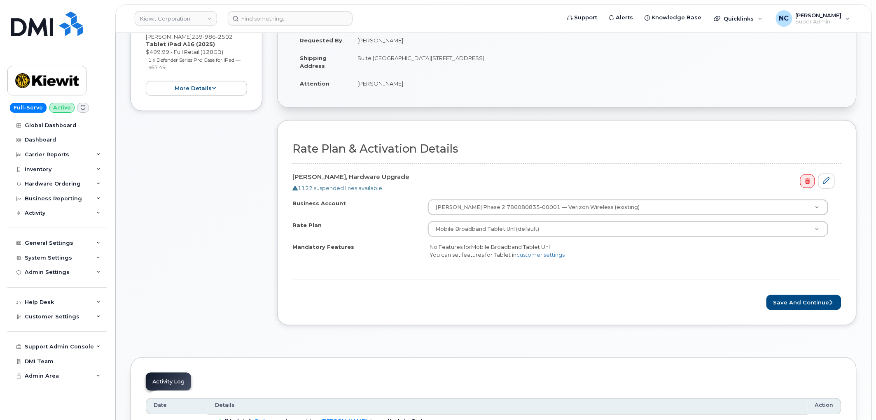
scroll to position [183, 0]
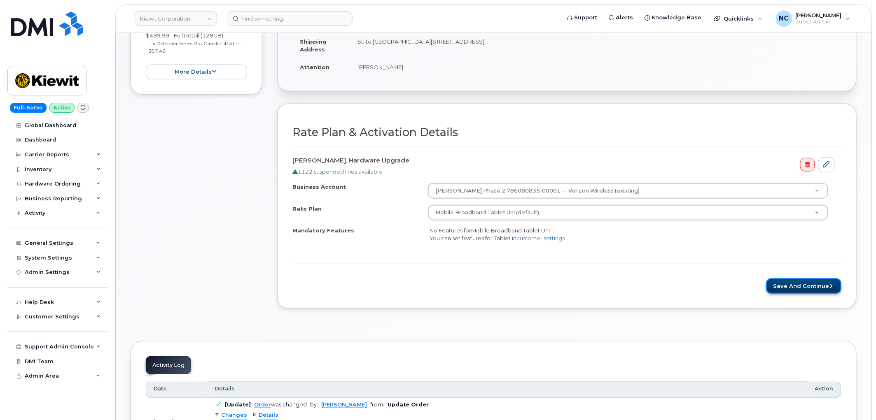
click at [780, 286] on button "Save and Continue" at bounding box center [803, 286] width 75 height 15
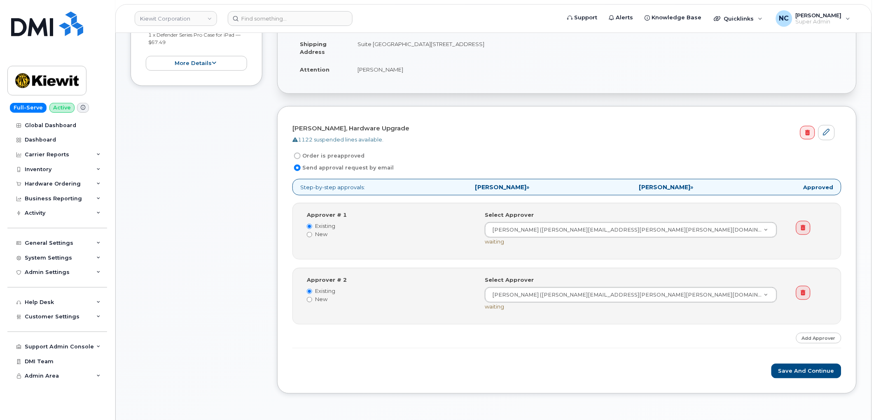
scroll to position [228, 0]
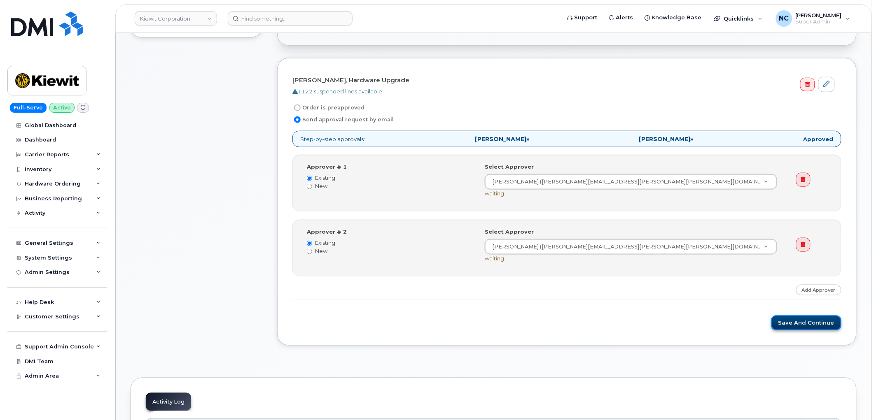
click at [798, 322] on button "Save and Continue" at bounding box center [806, 323] width 70 height 15
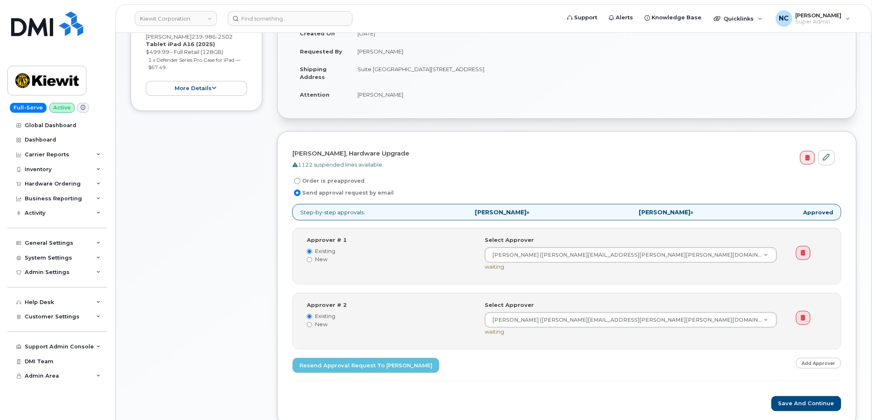
scroll to position [183, 0]
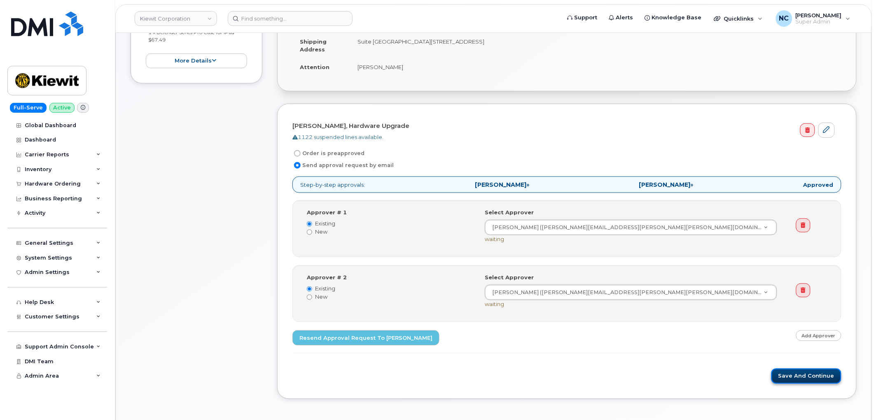
click at [820, 379] on button "Save and Continue" at bounding box center [806, 376] width 70 height 15
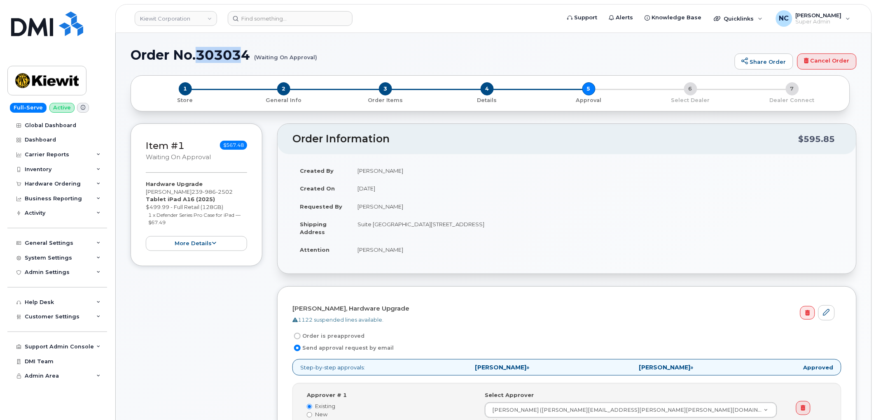
drag, startPoint x: 245, startPoint y: 53, endPoint x: 198, endPoint y: 52, distance: 46.9
click at [198, 52] on h1 "Order No.303034 (Waiting On Approval)" at bounding box center [430, 55] width 600 height 14
click at [253, 51] on h1 "Order No.303034 (Waiting On Approval)" at bounding box center [430, 55] width 600 height 14
drag, startPoint x: 224, startPoint y: 64, endPoint x: 132, endPoint y: 56, distance: 91.8
click at [132, 56] on h1 "Order No.303034 (Waiting On Approval)" at bounding box center [430, 55] width 600 height 14
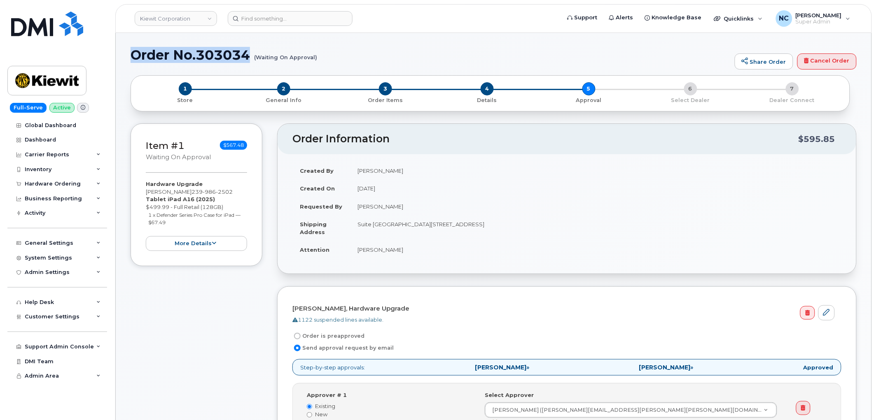
drag, startPoint x: 163, startPoint y: 58, endPoint x: 165, endPoint y: 63, distance: 5.5
drag, startPoint x: 165, startPoint y: 63, endPoint x: 157, endPoint y: 58, distance: 9.4
copy h1 "Order No.303034"
click at [303, 8] on header "Kiewit Corporation Support Alerts Knowledge Base Quicklinks Suspend / Cancel De…" at bounding box center [493, 18] width 756 height 29
click at [300, 16] on input at bounding box center [290, 18] width 125 height 15
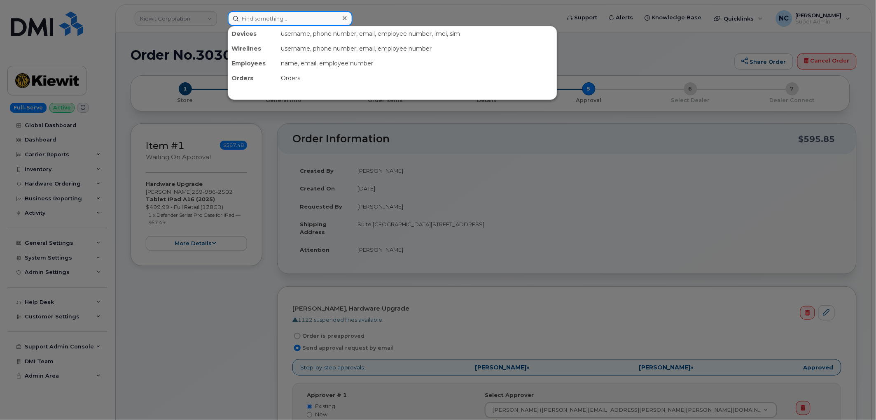
paste input "954-616-7726"
type input "954-616-7726"
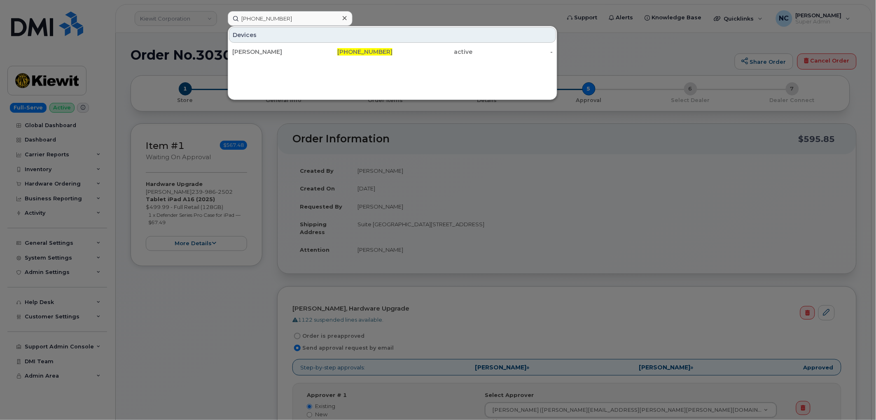
click at [291, 32] on div "Devices" at bounding box center [392, 35] width 327 height 16
drag, startPoint x: 287, startPoint y: 54, endPoint x: 345, endPoint y: 76, distance: 61.4
click at [287, 54] on div "[PERSON_NAME]" at bounding box center [272, 52] width 80 height 8
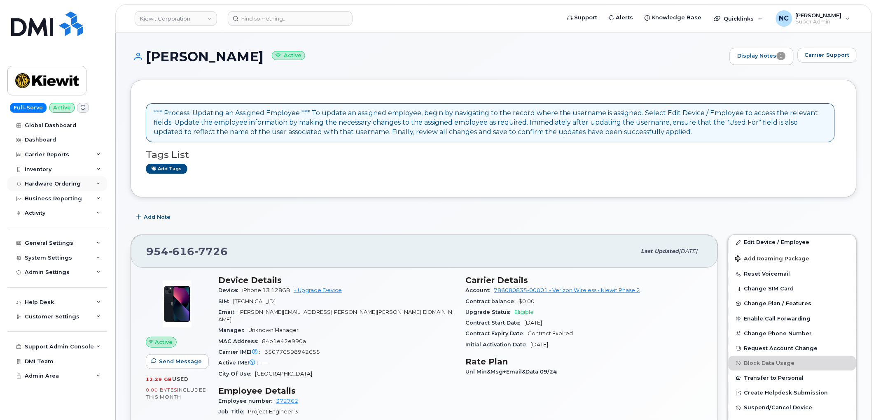
click at [54, 184] on div "Hardware Ordering" at bounding box center [53, 184] width 56 height 7
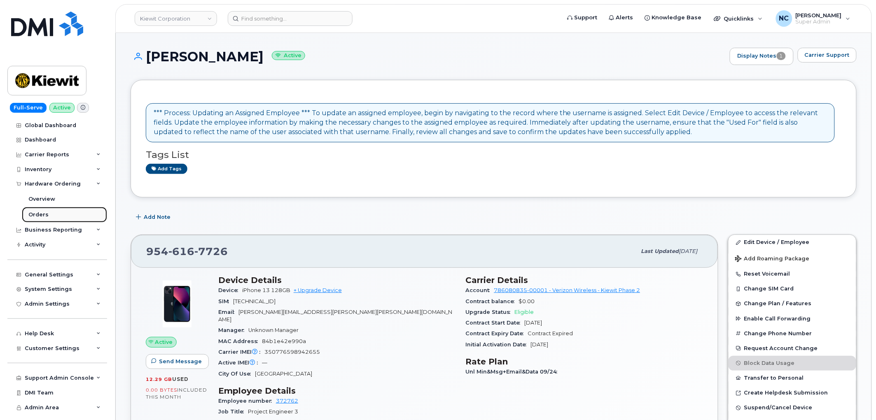
click at [46, 218] on div "Orders" at bounding box center [38, 214] width 20 height 7
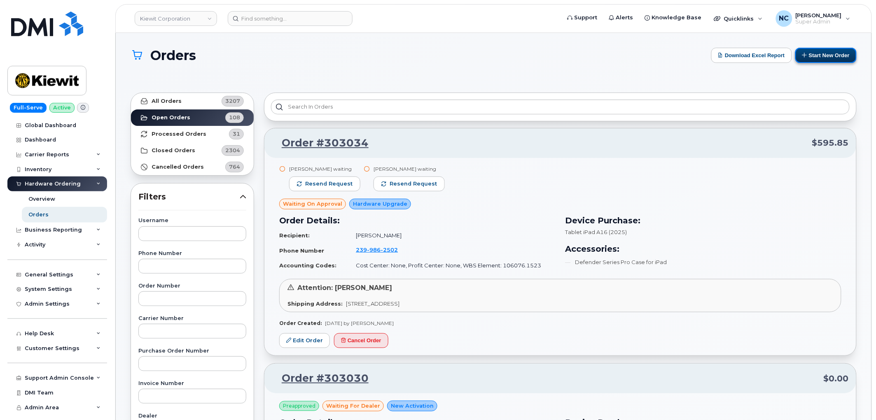
click at [825, 59] on button "Start New Order" at bounding box center [825, 55] width 61 height 15
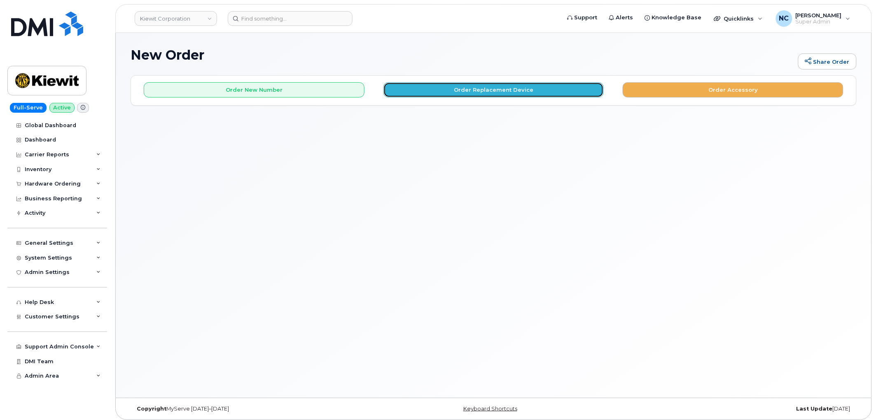
click at [465, 86] on button "Order Replacement Device" at bounding box center [493, 89] width 221 height 15
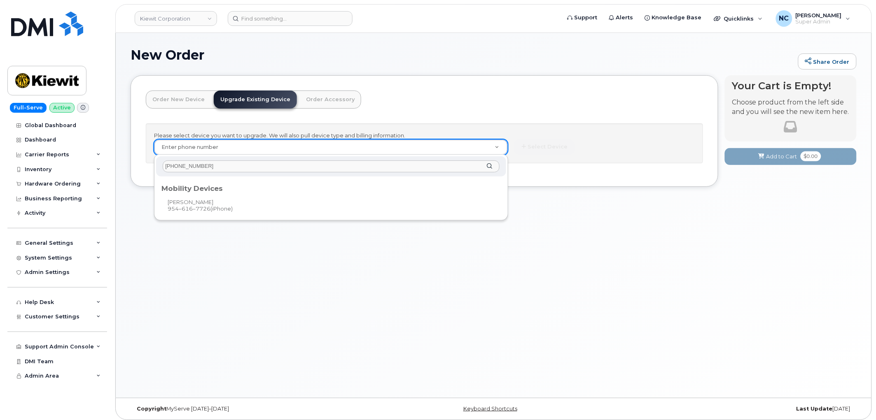
type input "954-616-7726"
type input "1174730"
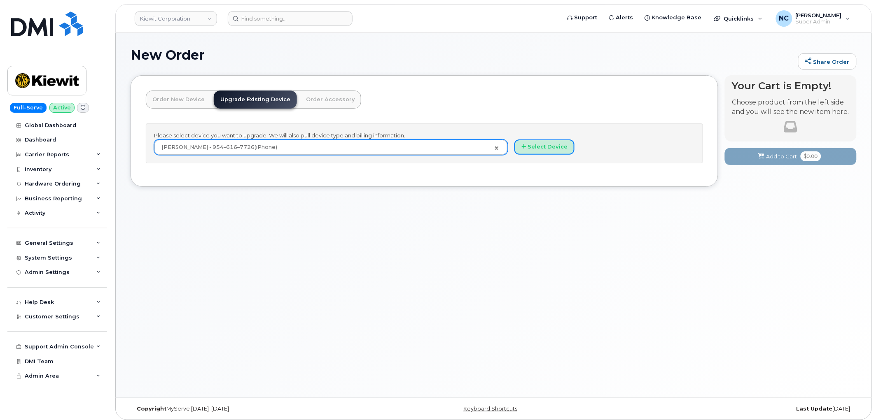
drag, startPoint x: 551, startPoint y: 145, endPoint x: 508, endPoint y: 175, distance: 52.6
click at [551, 145] on button "Select Device" at bounding box center [544, 147] width 60 height 15
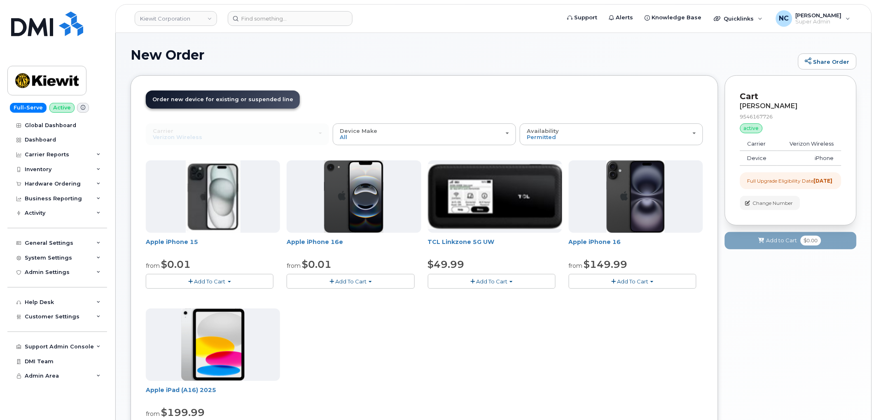
click at [348, 282] on span "Add To Cart" at bounding box center [350, 281] width 31 height 7
click at [344, 295] on link "$0.01 - 2 Year Upgrade (128GB)" at bounding box center [340, 297] width 103 height 10
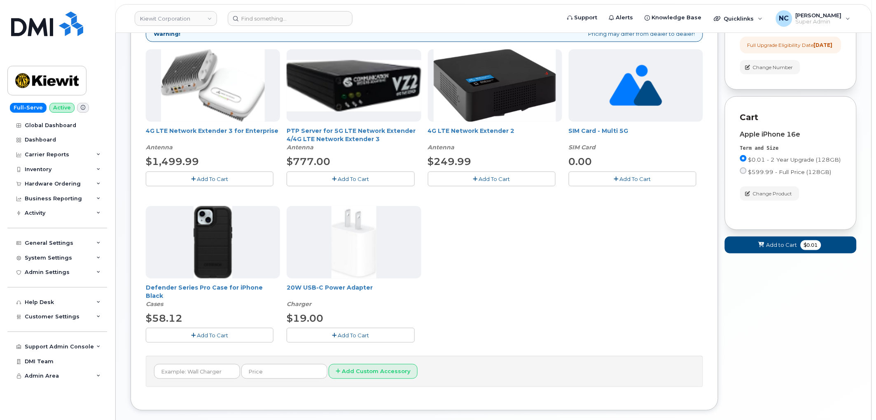
scroll to position [137, 0]
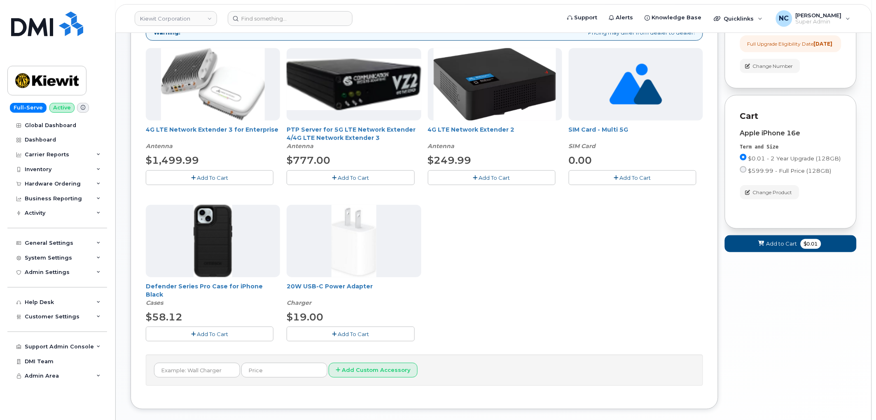
click at [233, 335] on button "Add To Cart" at bounding box center [210, 334] width 128 height 14
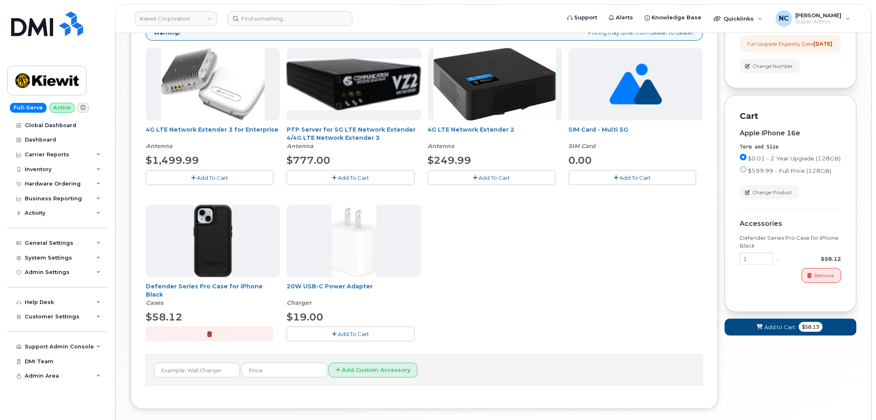
click at [350, 337] on span "Add To Cart" at bounding box center [353, 334] width 31 height 7
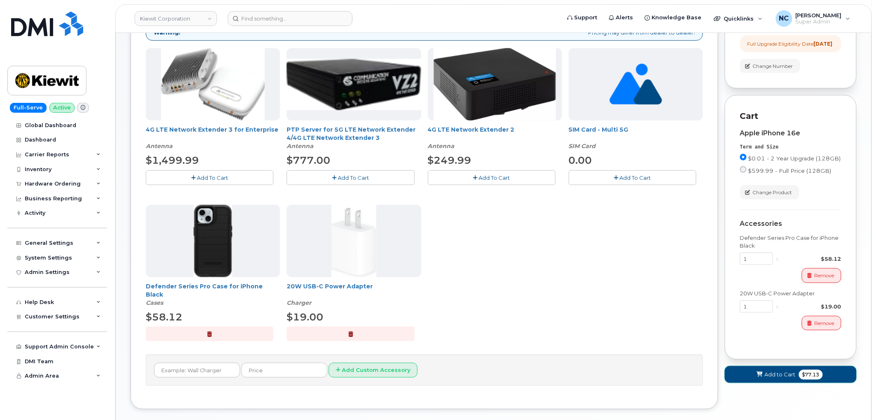
click at [763, 379] on span at bounding box center [759, 375] width 8 height 8
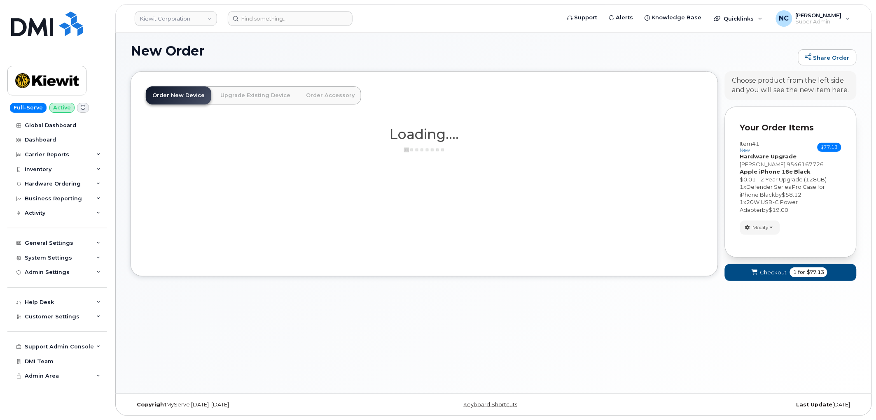
scroll to position [4, 0]
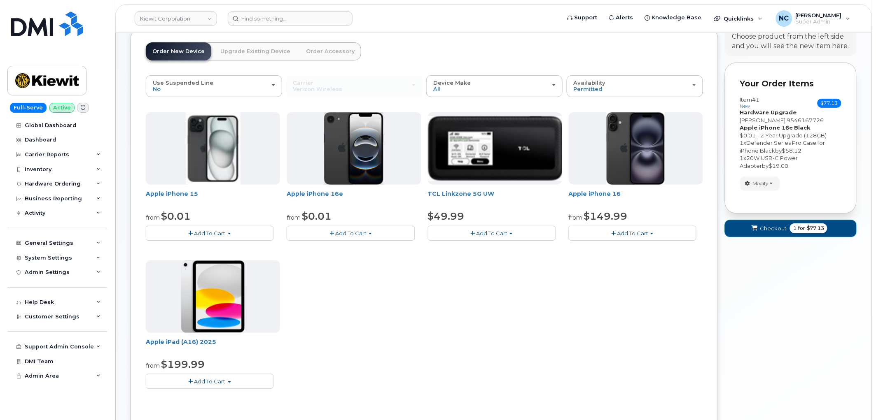
click at [780, 235] on button "Checkout 1 for $77.13" at bounding box center [791, 228] width 132 height 17
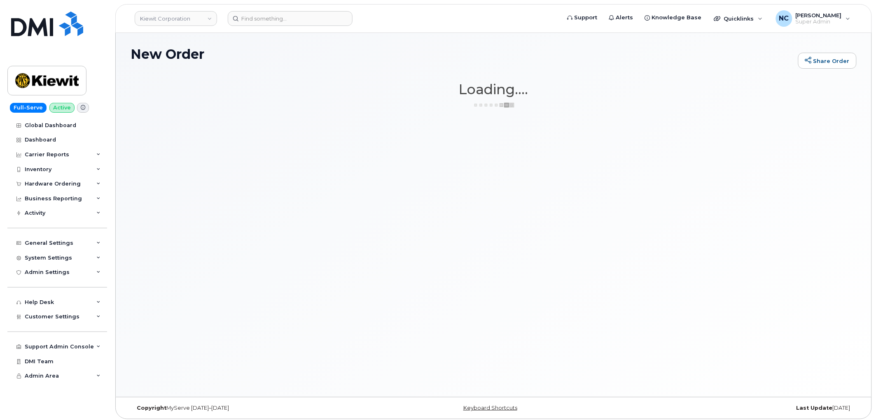
scroll to position [0, 0]
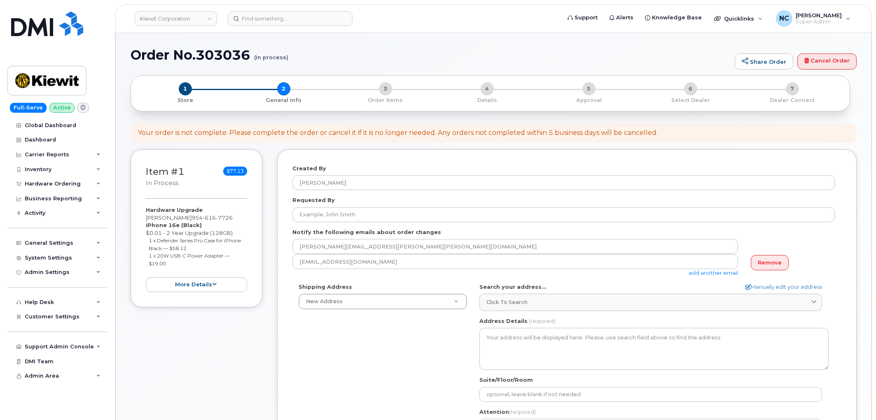
select select
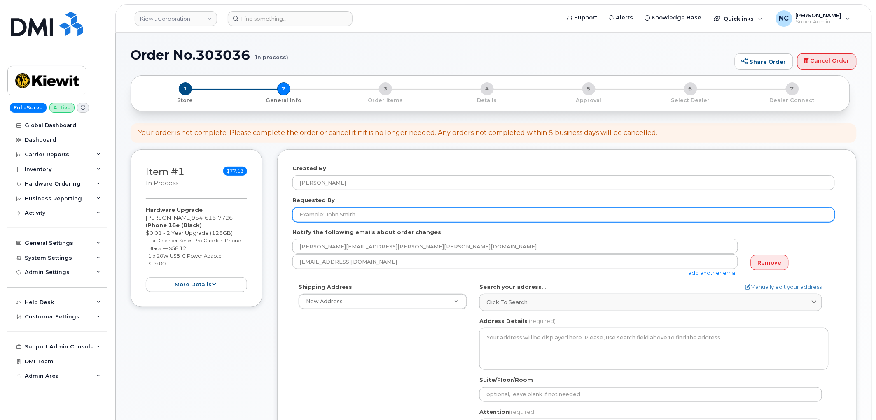
click at [328, 215] on input "Requested By" at bounding box center [563, 214] width 542 height 15
click at [393, 220] on input "Requested By" at bounding box center [563, 214] width 542 height 15
paste input "[PERSON_NAME]"
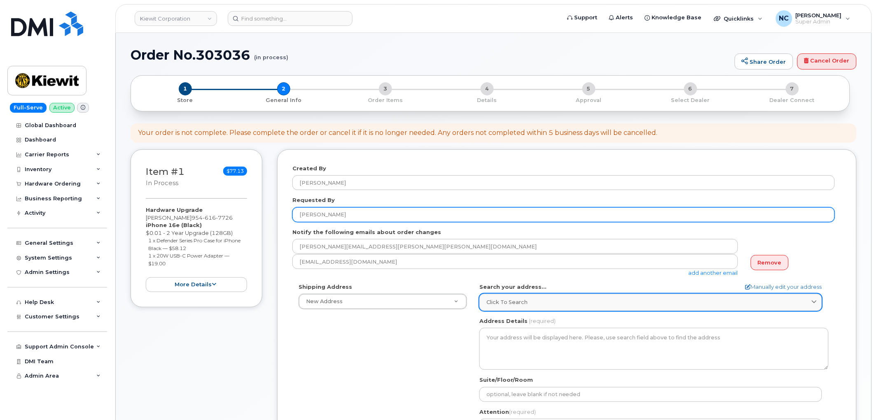
type input "[PERSON_NAME]"
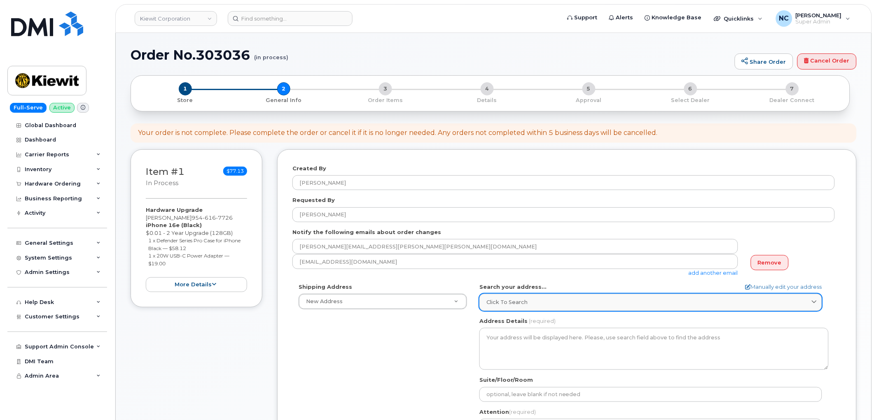
click at [557, 303] on div "Click to search" at bounding box center [650, 302] width 328 height 8
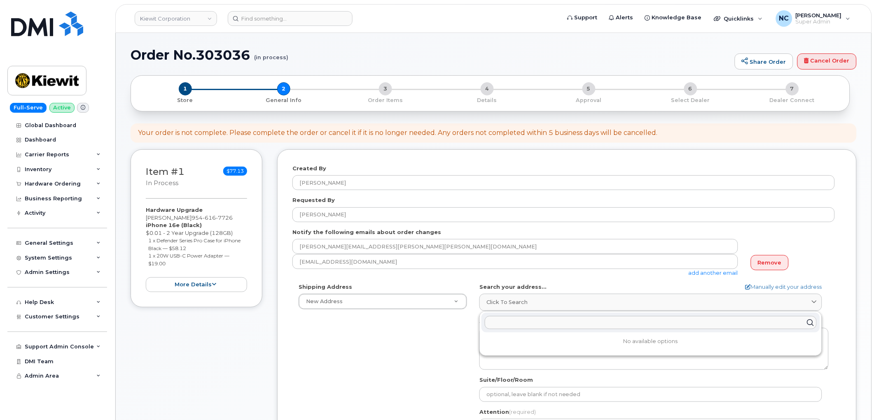
paste input "1100 Fifth Ave South"
type input "1100 Fifth Ave South"
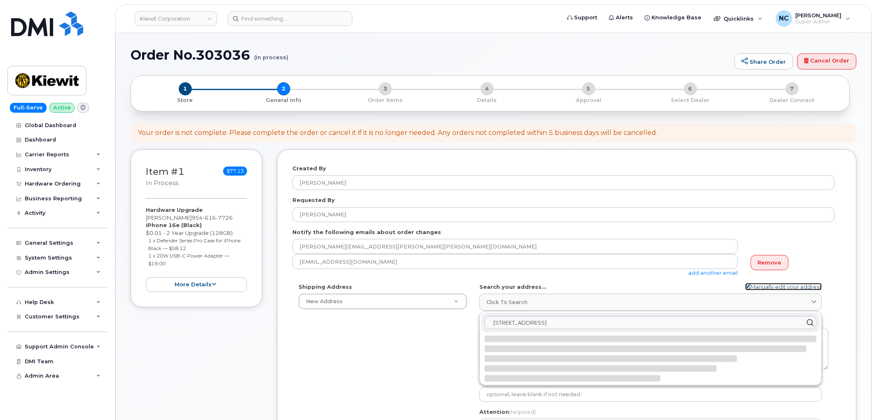
click at [786, 287] on link "Manually edit your address" at bounding box center [783, 287] width 77 height 8
select select
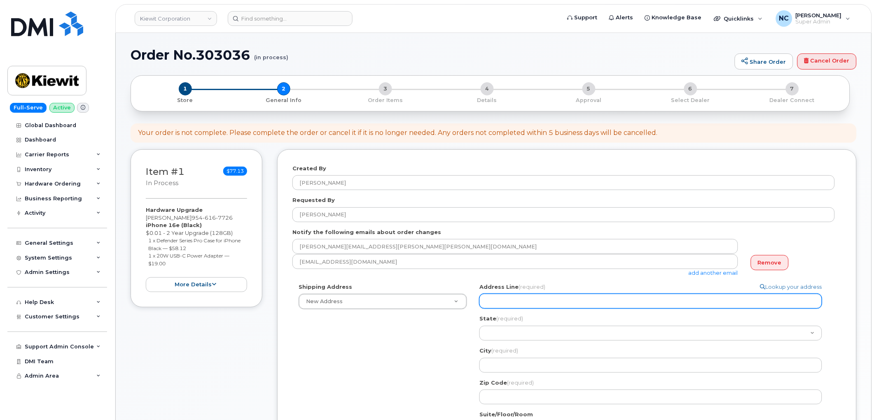
click at [567, 303] on input "Address Line (required)" at bounding box center [650, 301] width 342 height 15
paste input "1100 Fifth Ave South"
type input "1100 Fifth Ave South"
select select
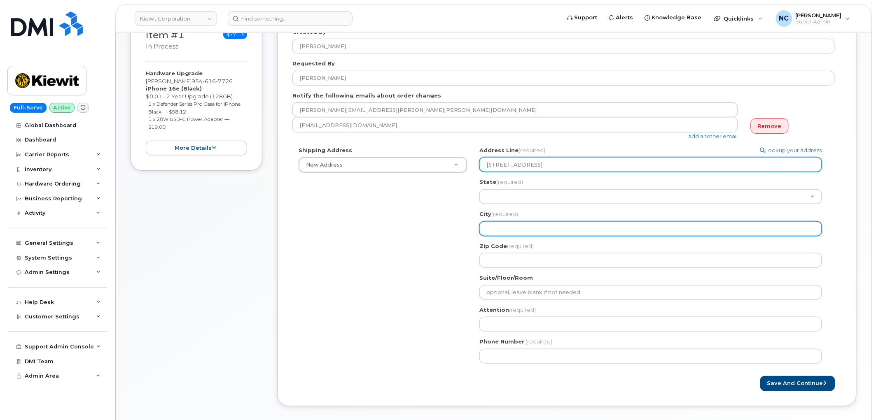
scroll to position [137, 0]
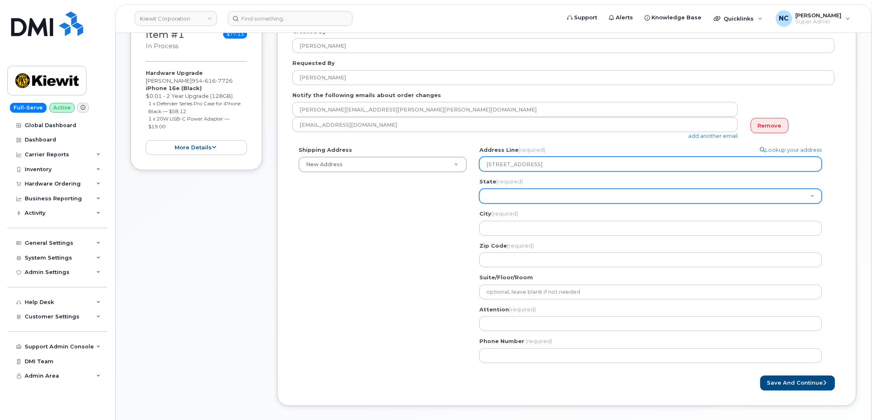
type input "1100 Fifth Ave South"
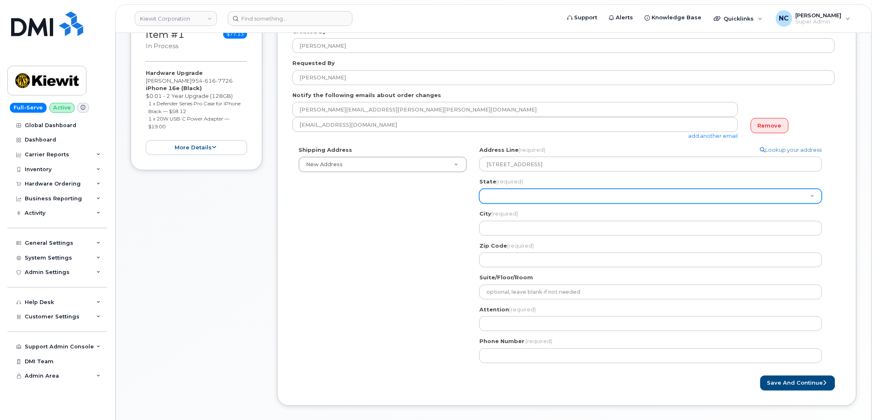
click at [507, 198] on select "Alabama Alaska American Samoa Arizona Arkansas California Colorado Connecticut …" at bounding box center [650, 196] width 342 height 15
select select "FL"
click at [479, 189] on select "Alabama Alaska American Samoa Arizona Arkansas California Colorado Connecticut …" at bounding box center [650, 196] width 342 height 15
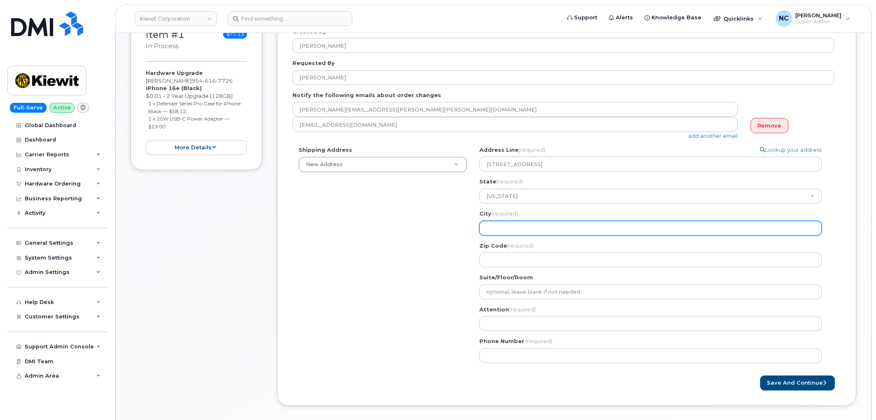
click at [509, 227] on input "City (required)" at bounding box center [650, 228] width 342 height 15
select select
type input "N"
select select
type input "Na"
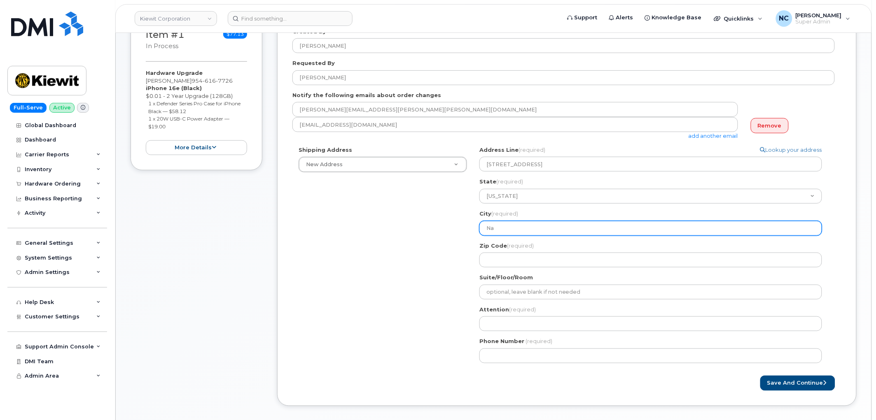
select select
type input "Nap"
select select
type input "Napl"
select select
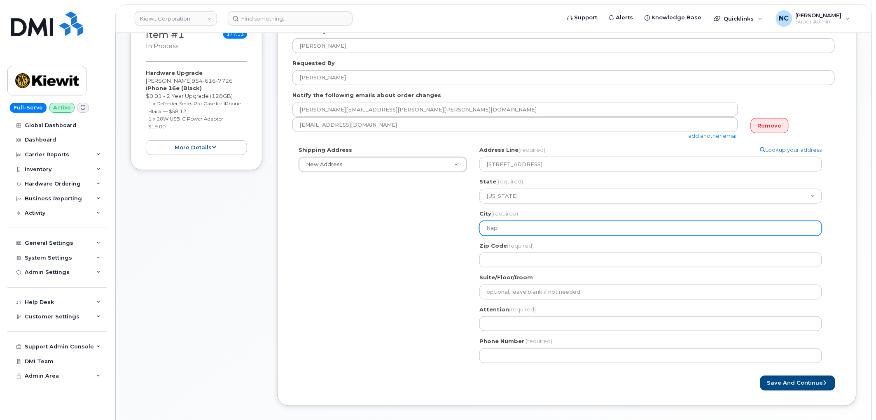
type input "Naple"
select select
type input "Naples"
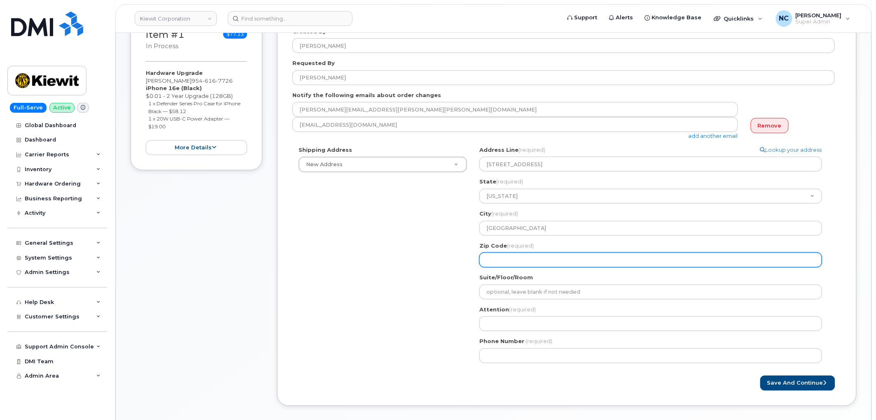
click at [496, 252] on div "Zip Code (required)" at bounding box center [653, 255] width 349 height 26
click at [496, 255] on input "Zip Code (required)" at bounding box center [650, 260] width 342 height 15
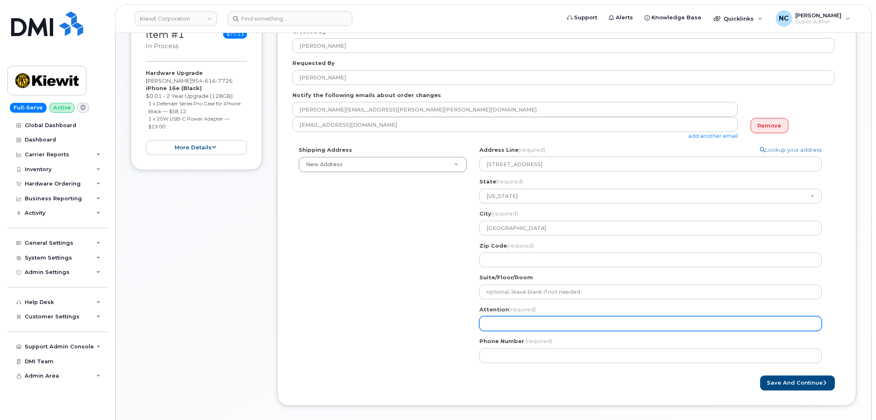
click at [493, 323] on input "Attention (required)" at bounding box center [650, 324] width 342 height 15
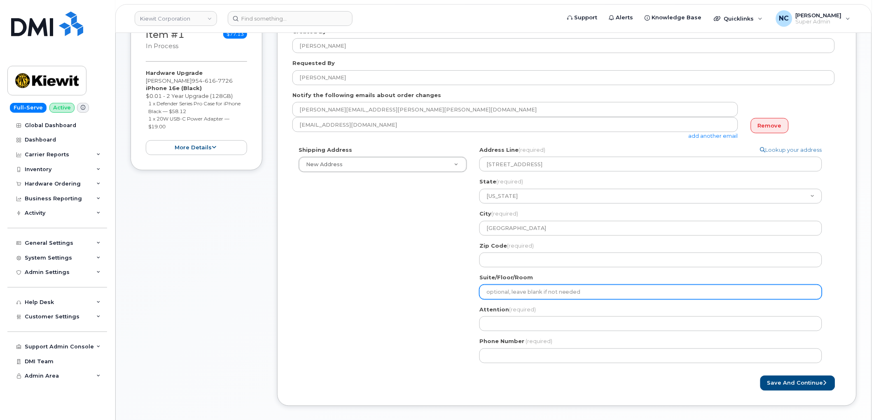
click at [498, 287] on input "Suite/Floor/Room" at bounding box center [650, 292] width 342 height 15
click at [499, 294] on input "Suite/Floor/Room" at bounding box center [650, 292] width 342 height 15
select select
type input "A"
select select
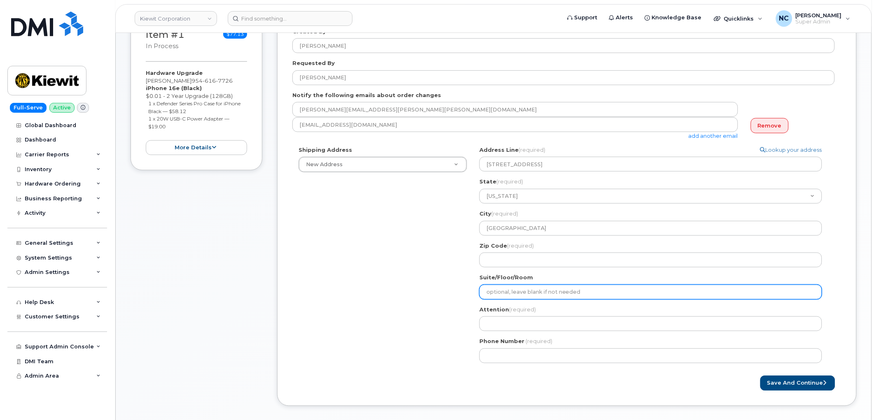
select select
type input "S"
select select
type input "Su"
select select
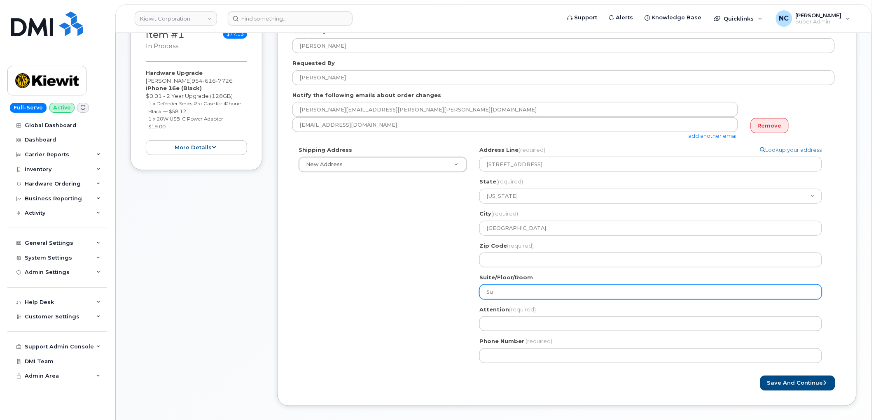
type input "Sui"
select select
type input "Suit"
select select
type input "Suite"
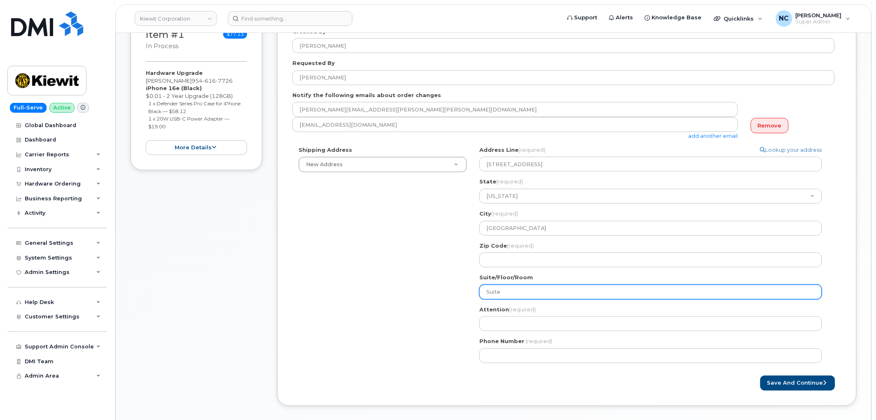
select select
type input "Suite 2"
select select
type input "Suite 21"
select select
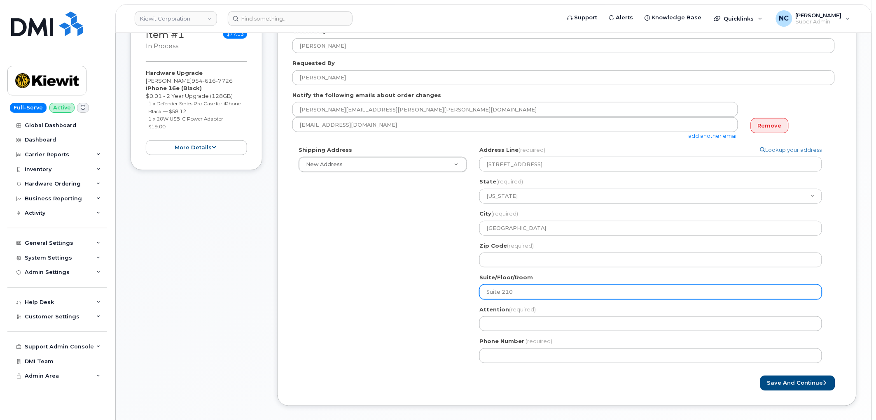
type input "Suite 210"
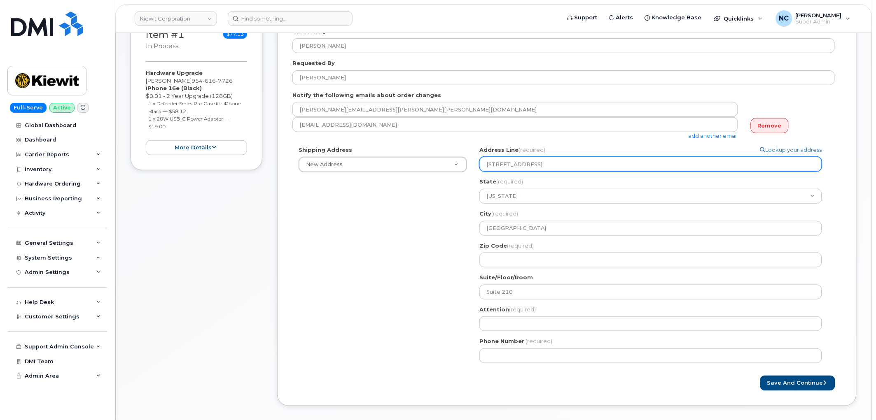
drag, startPoint x: 549, startPoint y: 167, endPoint x: 409, endPoint y: 139, distance: 142.8
click at [410, 139] on form "Created By Nicholas Capella Requested By Alex Reinert Notify the following emai…" at bounding box center [566, 209] width 549 height 363
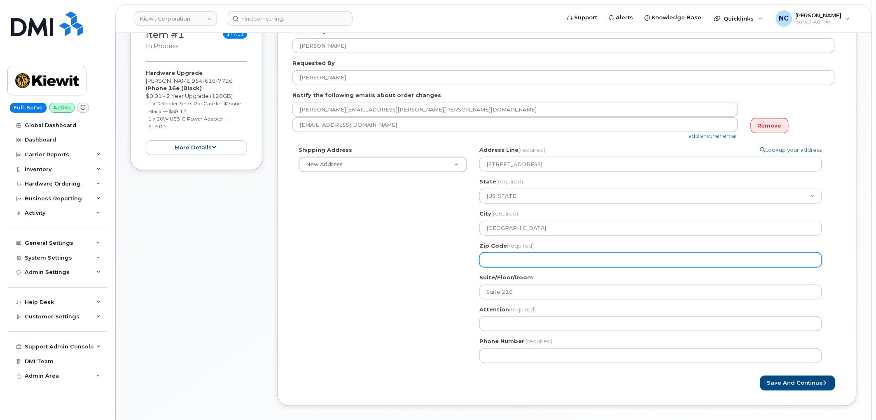
click at [520, 263] on input "Zip Code (required)" at bounding box center [650, 260] width 342 height 15
paste input "34102"
select select
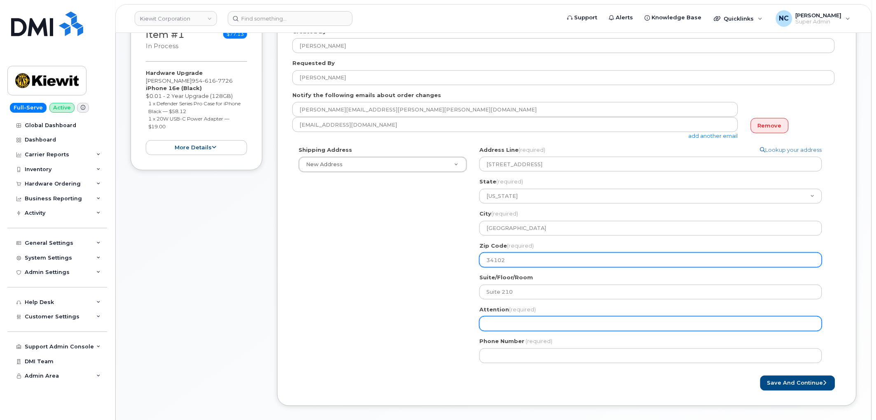
type input "34102"
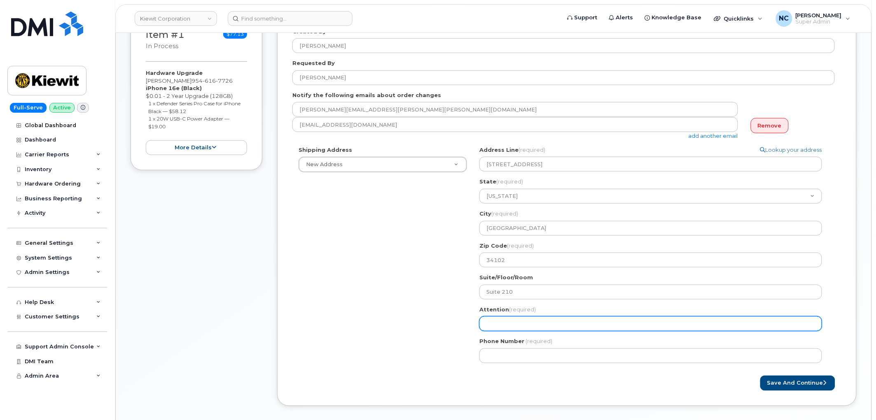
click at [502, 331] on div "FL Naples Search your address... Manually edit your address Click to search 110…" at bounding box center [653, 258] width 361 height 224
click at [506, 327] on input "Attention (required)" at bounding box center [650, 324] width 342 height 15
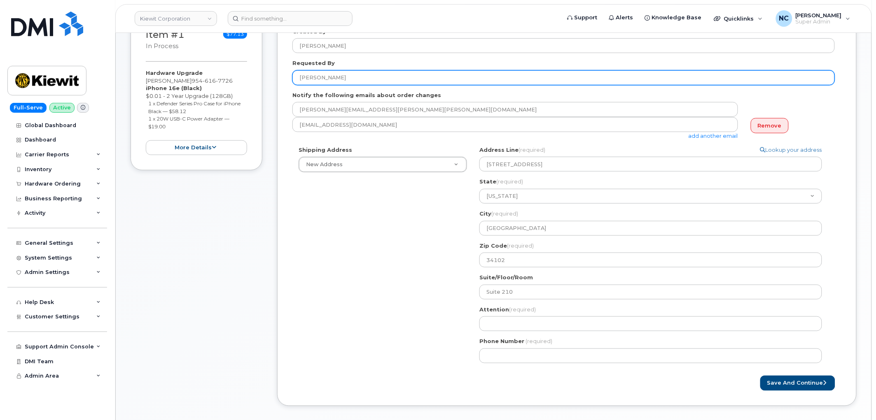
drag, startPoint x: 347, startPoint y: 82, endPoint x: 242, endPoint y: 73, distance: 106.2
click at [245, 70] on div "Item #1 in process $77.13 Hardware Upgrade ALEX REINERT 954 616 7726 iPhone 16e…" at bounding box center [493, 215] width 726 height 406
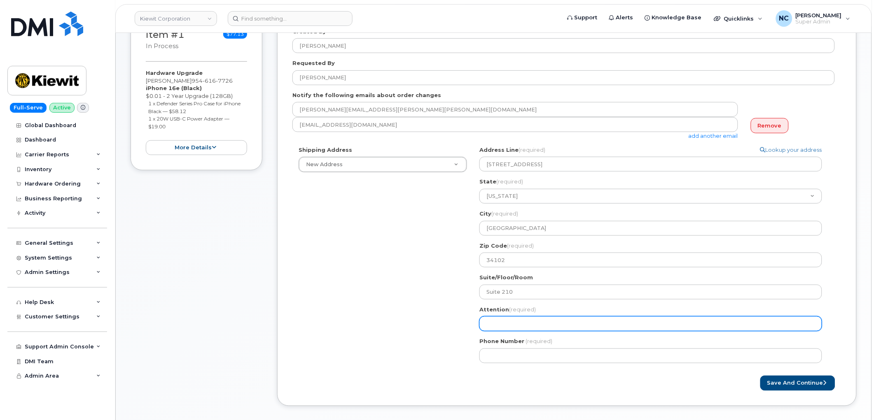
click at [512, 319] on input "Attention (required)" at bounding box center [650, 324] width 342 height 15
paste input "[PERSON_NAME]"
select select
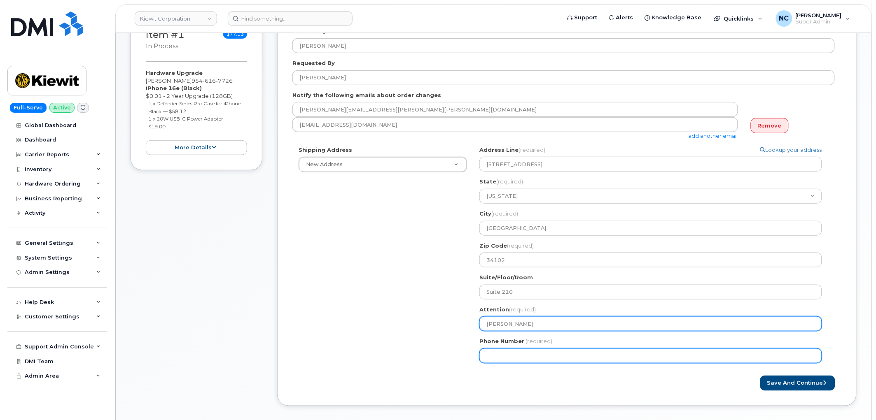
type input "[PERSON_NAME]"
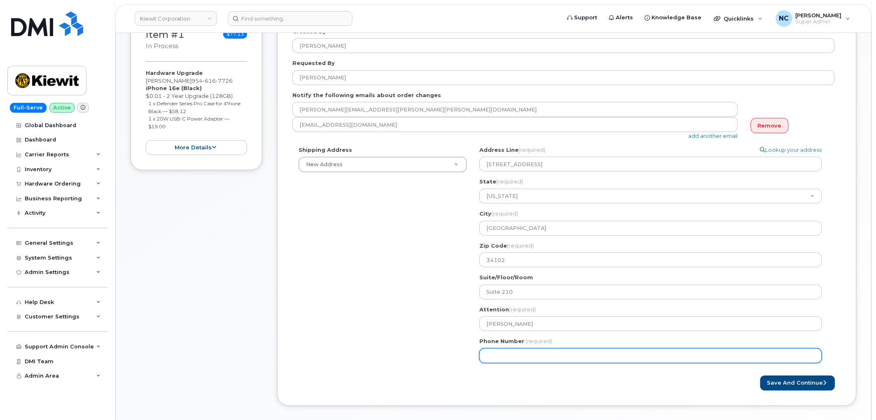
click at [501, 354] on input "Phone Number" at bounding box center [650, 356] width 342 height 15
paste input "9546167726"
click at [499, 352] on input "Phone Number" at bounding box center [650, 356] width 342 height 15
select select
type input "9546167726"
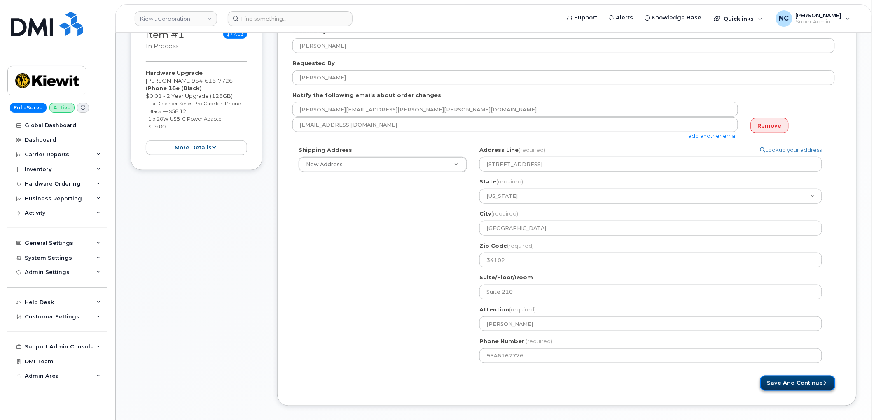
drag, startPoint x: 780, startPoint y: 385, endPoint x: 786, endPoint y: 376, distance: 11.2
click at [780, 385] on button "Save and Continue" at bounding box center [797, 383] width 75 height 15
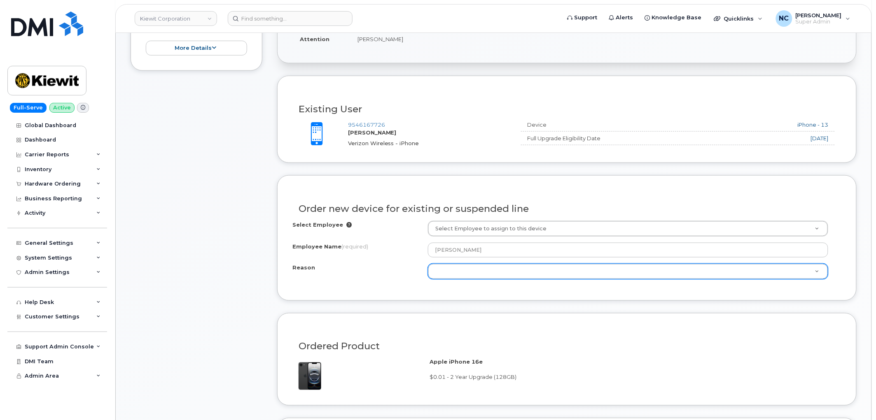
scroll to position [274, 0]
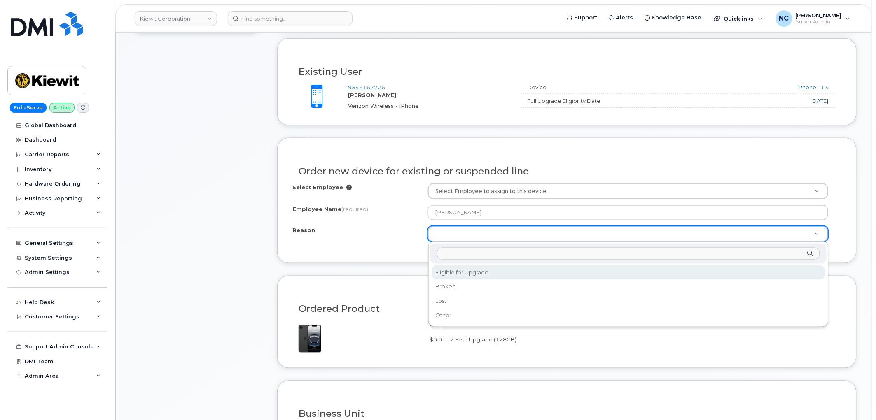
select select "eligible_for_upgrade"
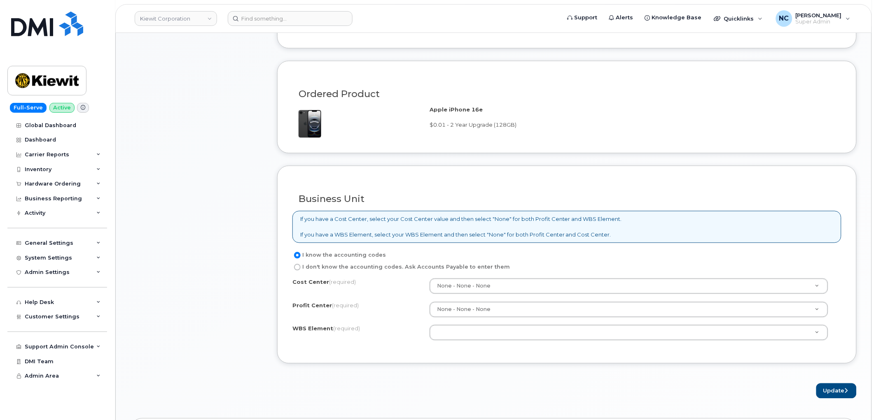
scroll to position [503, 0]
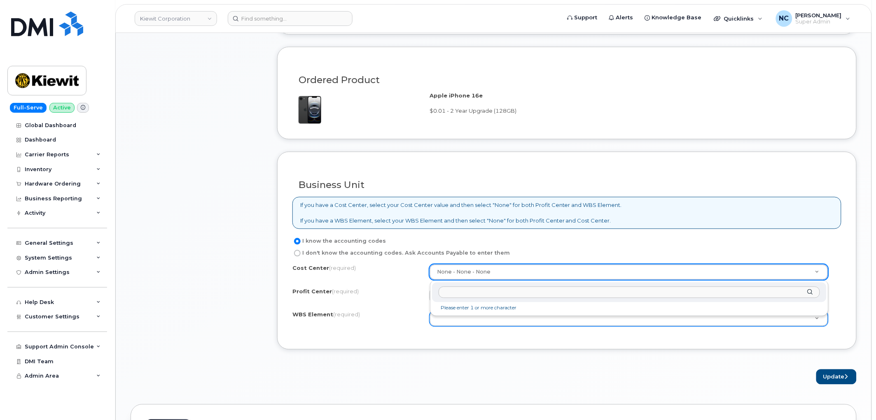
drag, startPoint x: 430, startPoint y: 328, endPoint x: 438, endPoint y: 326, distance: 8.9
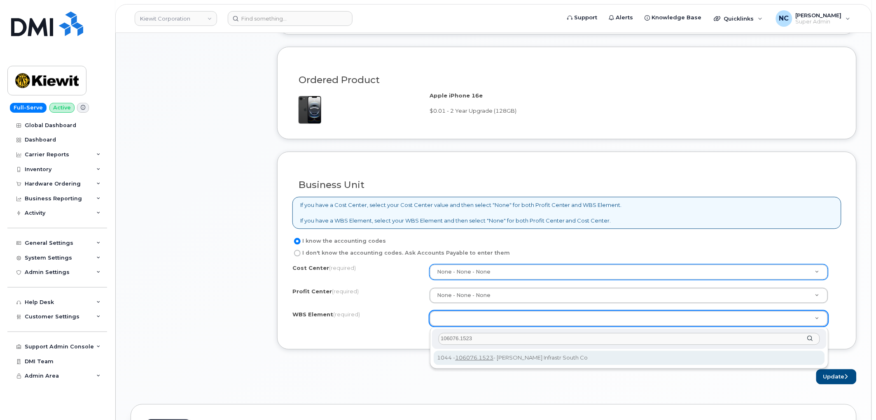
type input "106076.1523"
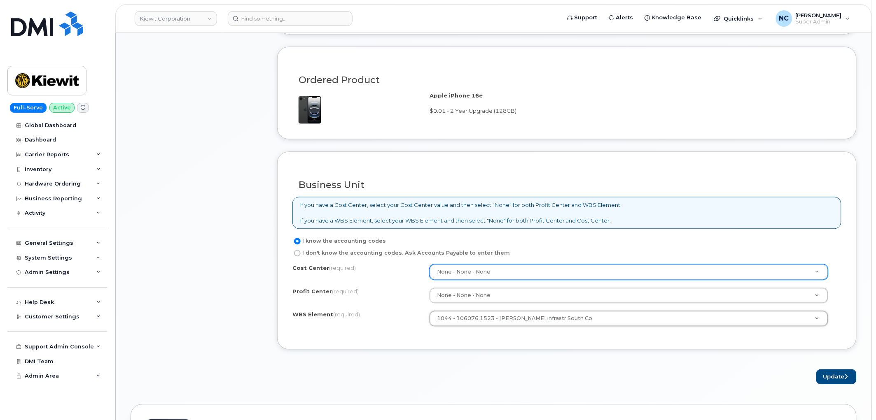
click at [825, 369] on form "Existing User Additional cost to upgrading the device Selected device is Eligib…" at bounding box center [566, 96] width 579 height 575
click at [825, 377] on button "Update" at bounding box center [836, 377] width 40 height 15
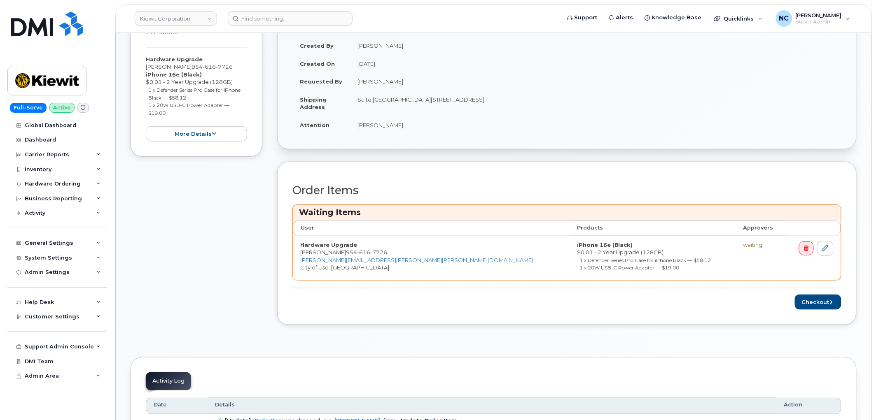
scroll to position [274, 0]
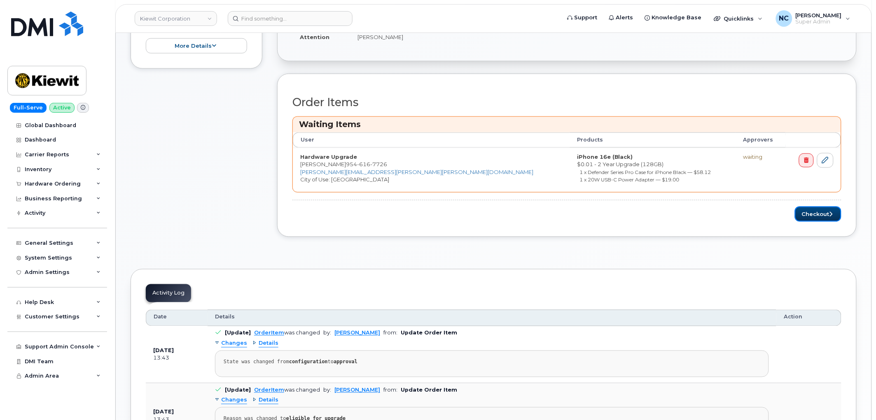
click at [817, 210] on button "Checkout" at bounding box center [817, 214] width 47 height 15
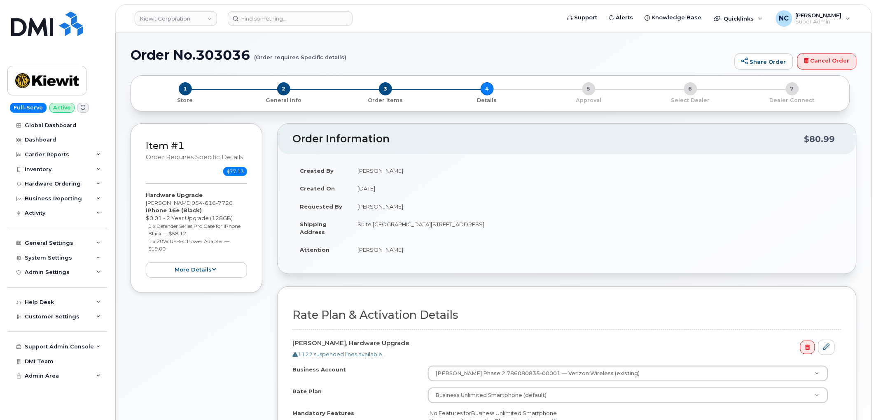
scroll to position [183, 0]
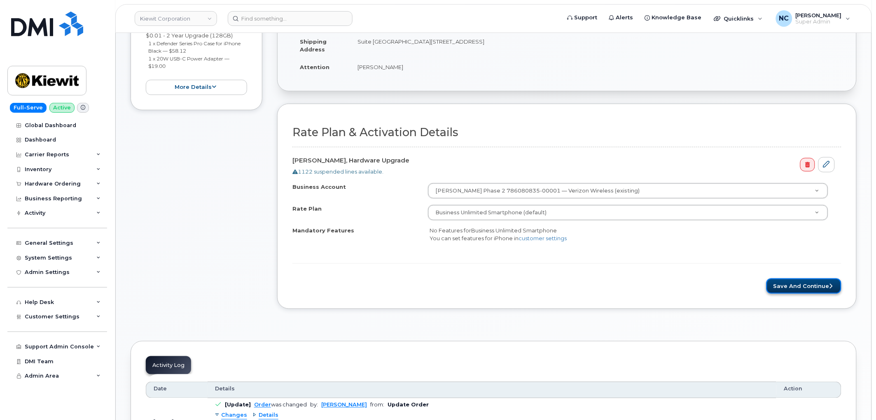
click at [788, 289] on button "Save and Continue" at bounding box center [803, 286] width 75 height 15
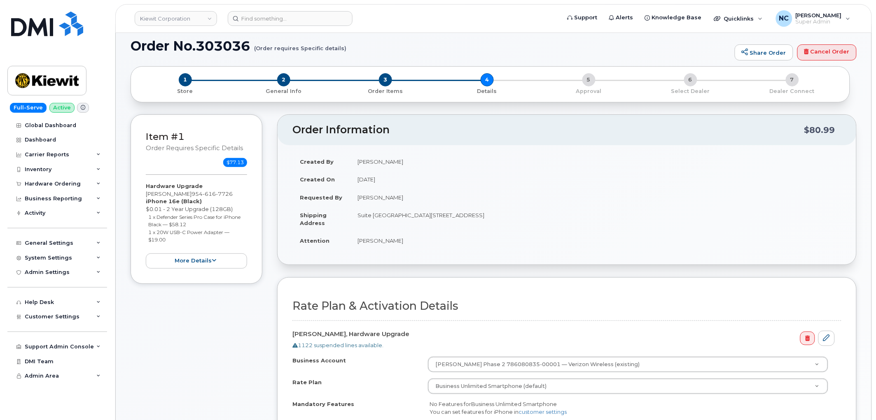
scroll to position [0, 0]
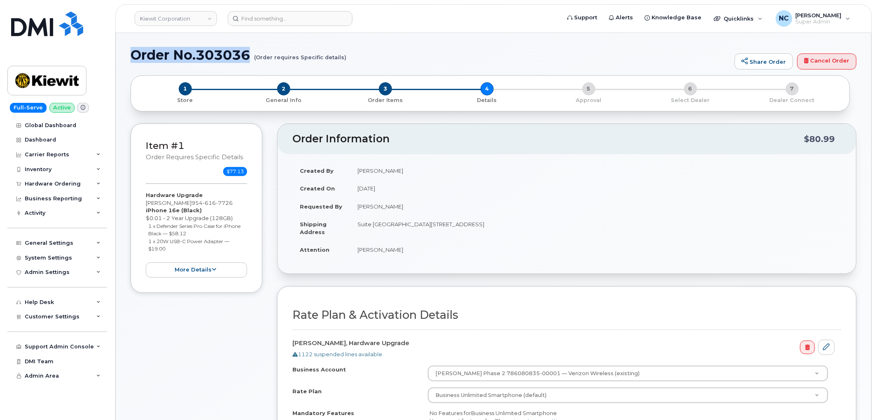
drag, startPoint x: 248, startPoint y: 58, endPoint x: 133, endPoint y: 51, distance: 115.4
click at [133, 51] on h1 "Order No.303036 (Order requires Specific details)" at bounding box center [430, 55] width 600 height 14
copy h1 "Order No.303036"
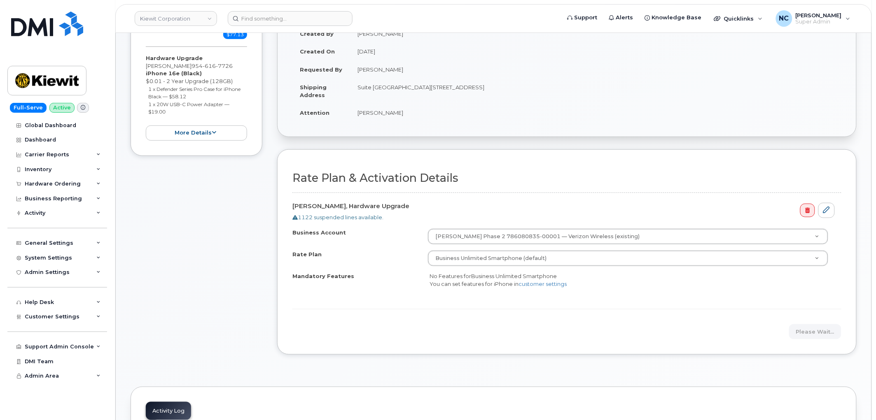
scroll to position [146, 0]
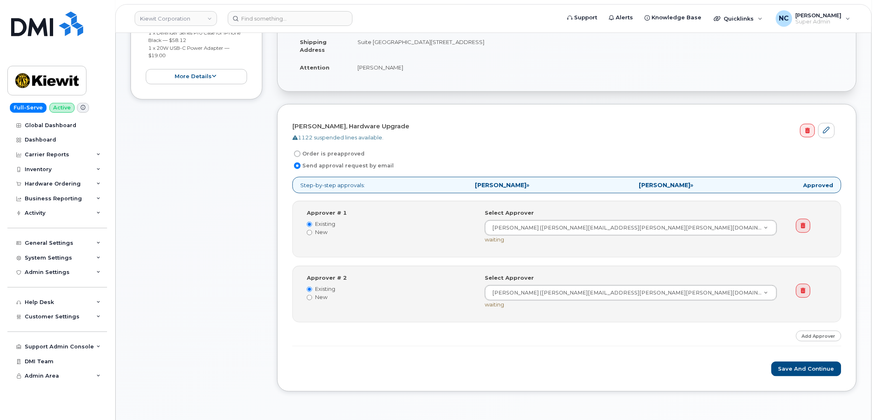
scroll to position [183, 0]
click at [352, 153] on label "Order is preapproved" at bounding box center [328, 154] width 72 height 10
click at [301, 153] on input "Order is preapproved" at bounding box center [297, 153] width 7 height 7
radio input "true"
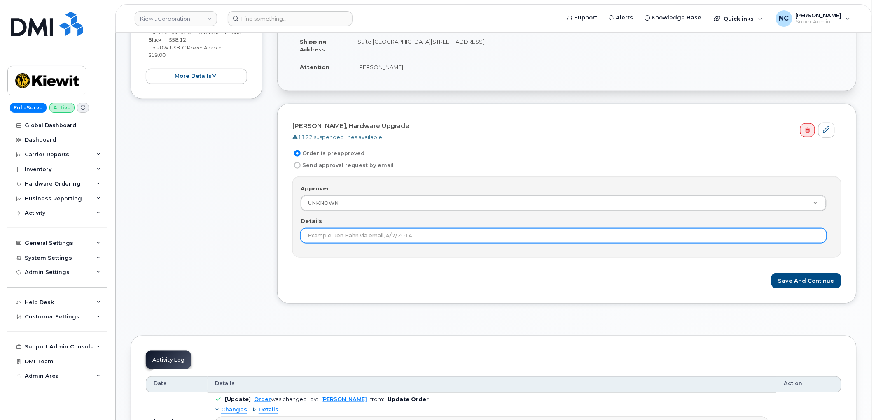
click at [356, 235] on input "Details" at bounding box center [564, 235] width 526 height 15
type input "Under $100"
click at [814, 281] on button "Save and Continue" at bounding box center [806, 280] width 70 height 15
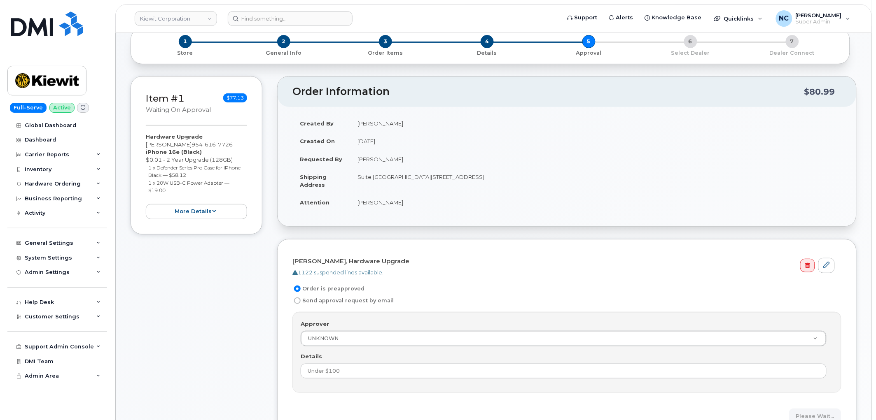
scroll to position [0, 0]
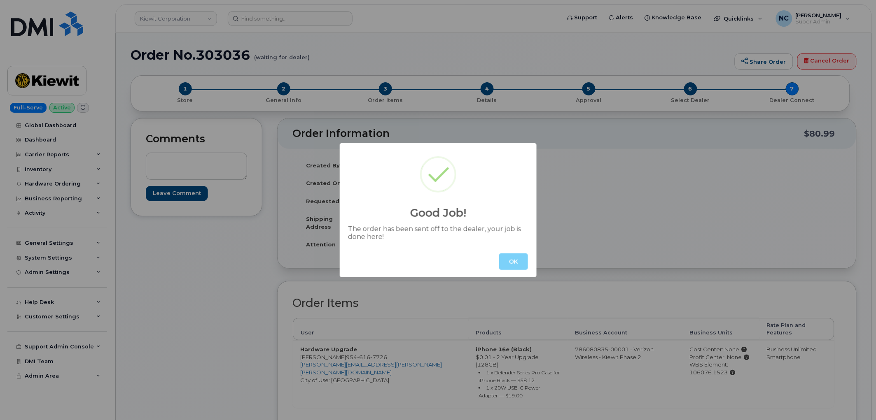
click at [484, 261] on div "OK" at bounding box center [438, 261] width 197 height 31
